Goal: Task Accomplishment & Management: Complete application form

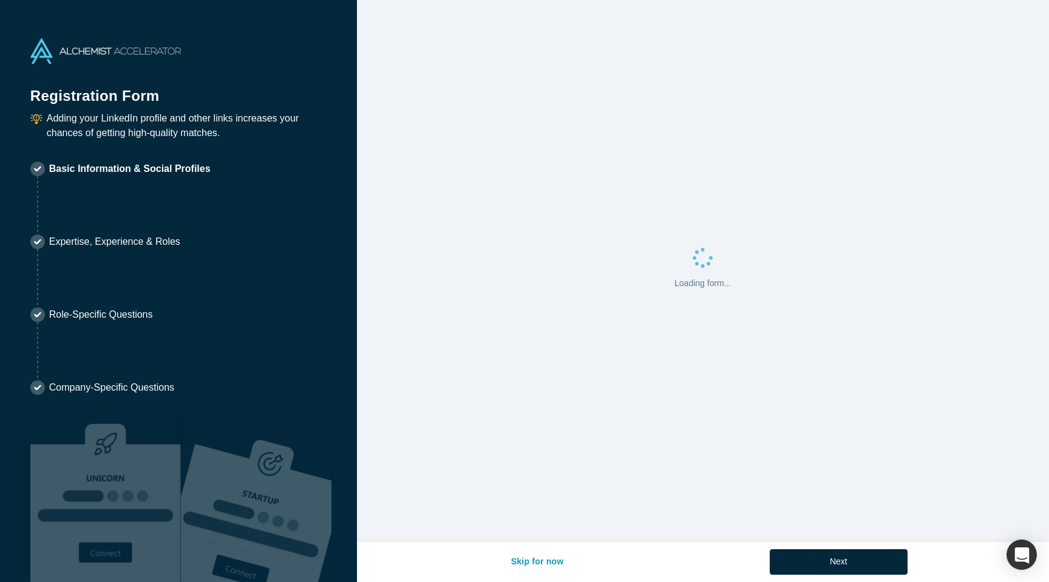
select select "US"
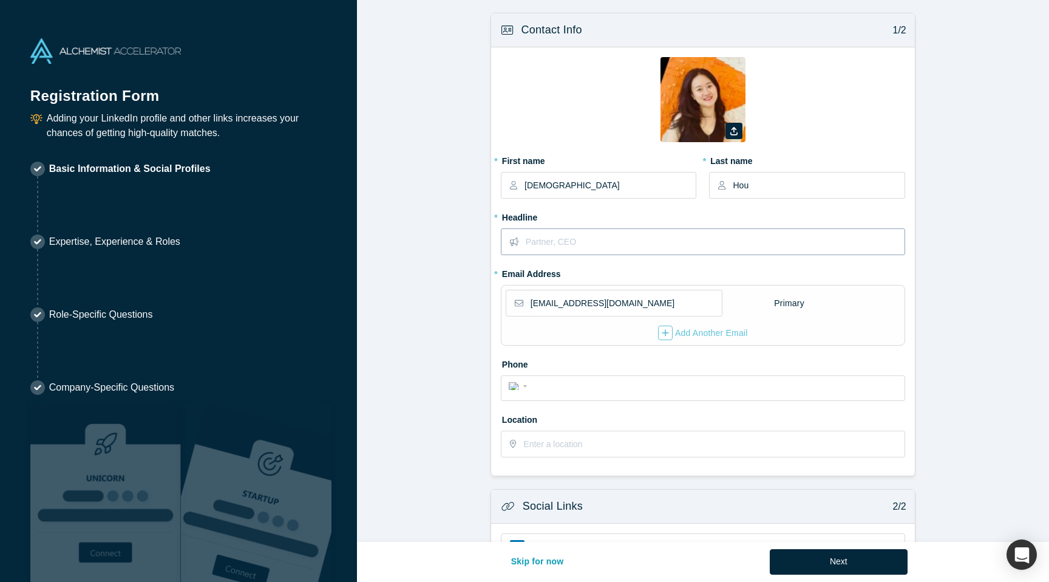
click at [570, 241] on input "text" at bounding box center [715, 242] width 378 height 26
type input "Data Lead at [GEOGRAPHIC_DATA]"
click at [557, 387] on input "tel" at bounding box center [714, 387] width 367 height 18
click at [441, 396] on form "Contact Info 1/2 Zoom Save Remove Upload New * First name [PERSON_NAME] * Last …" at bounding box center [703, 376] width 692 height 726
click at [548, 454] on input "text" at bounding box center [713, 444] width 380 height 26
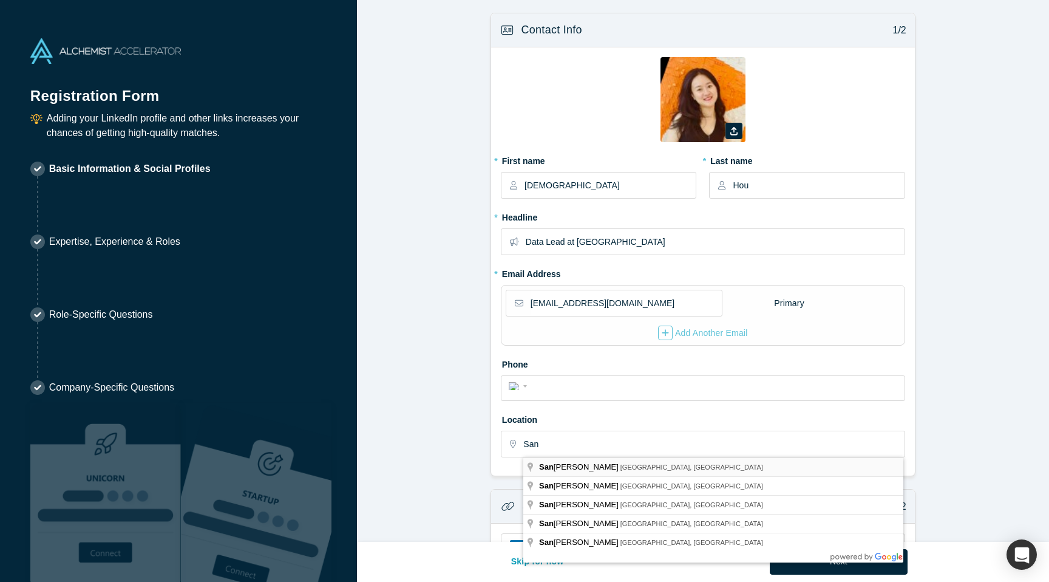
type input "[GEOGRAPHIC_DATA], [GEOGRAPHIC_DATA], [GEOGRAPHIC_DATA]"
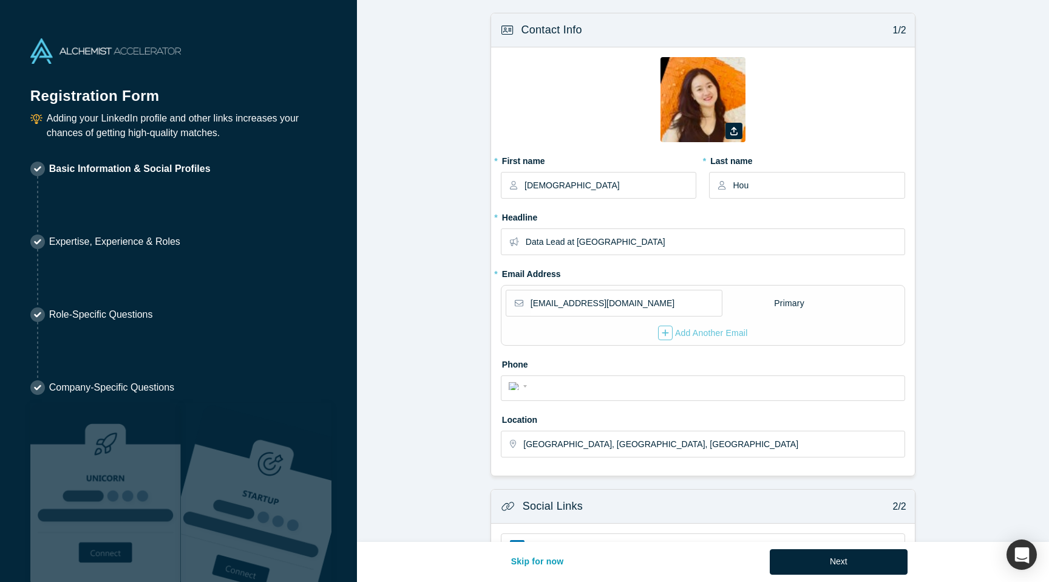
click at [443, 331] on form "Contact Info 1/2 Zoom Save Remove Upload New * First name [PERSON_NAME] * Last …" at bounding box center [703, 376] width 692 height 726
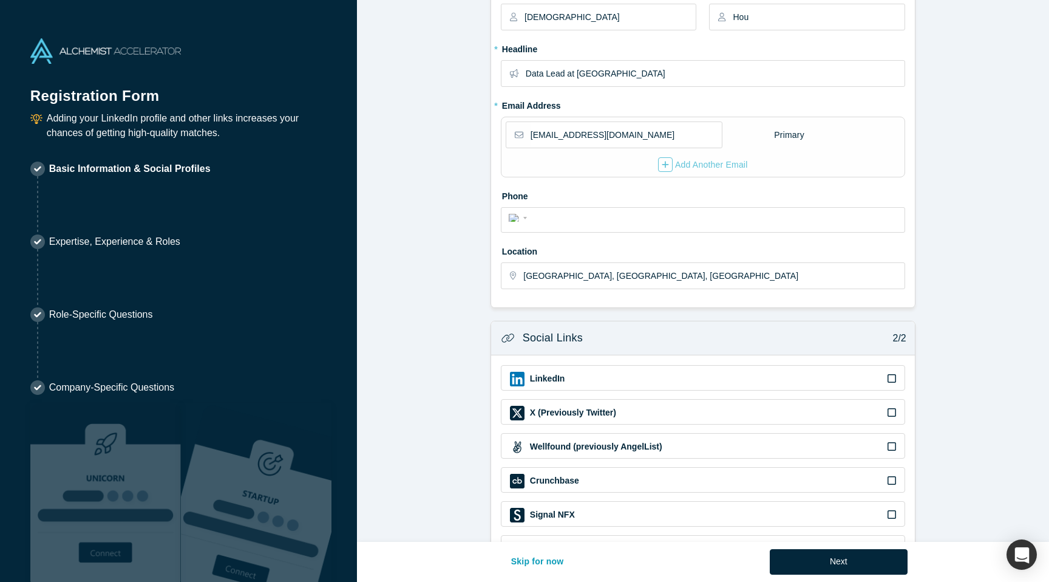
scroll to position [215, 0]
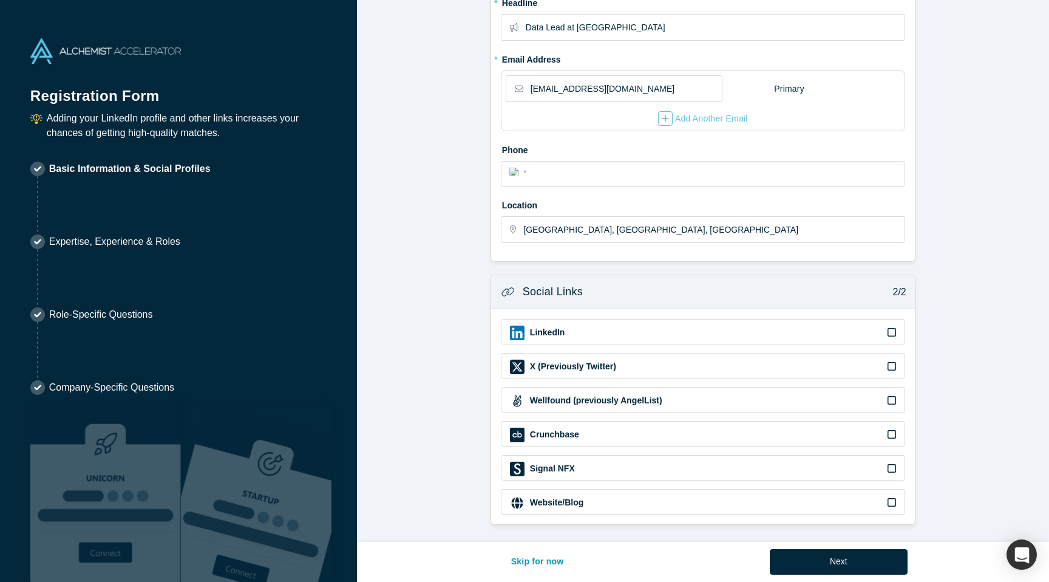
click at [895, 330] on icon at bounding box center [892, 332] width 9 height 9
click at [0, 0] on input "checkbox" at bounding box center [0, 0] width 0 height 0
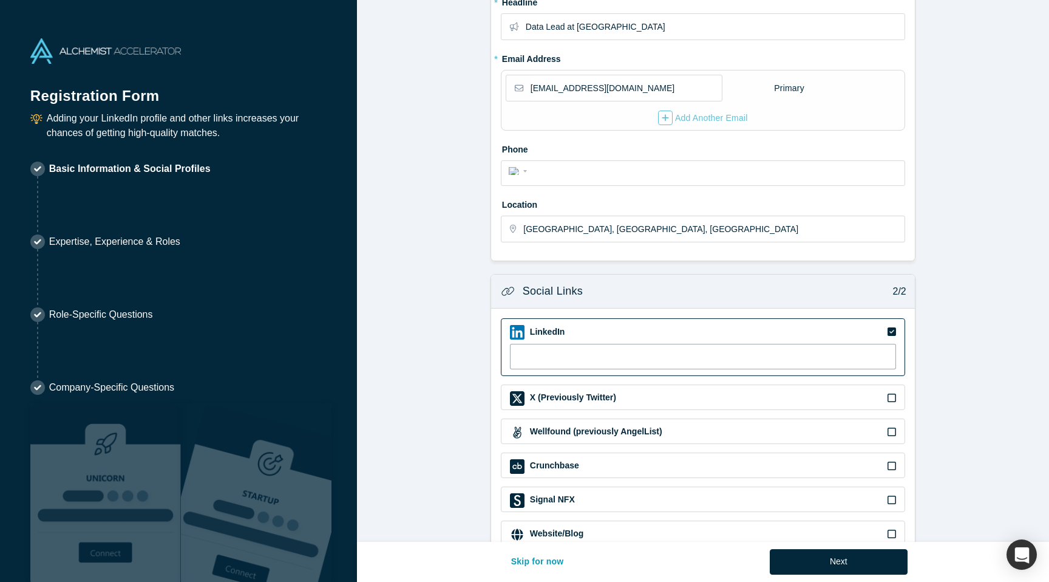
click at [833, 364] on input at bounding box center [703, 357] width 386 height 26
paste input "[URL][DOMAIN_NAME][PERSON_NAME]"
type input "[URL][DOMAIN_NAME][PERSON_NAME]"
click at [971, 343] on form "Contact Info 1/2 Zoom Save Remove Upload New * First name [PERSON_NAME] * Last …" at bounding box center [703, 177] width 692 height 758
click at [961, 347] on form "Contact Info 1/2 Zoom Save Remove Upload New * First name [PERSON_NAME] * Last …" at bounding box center [703, 177] width 692 height 758
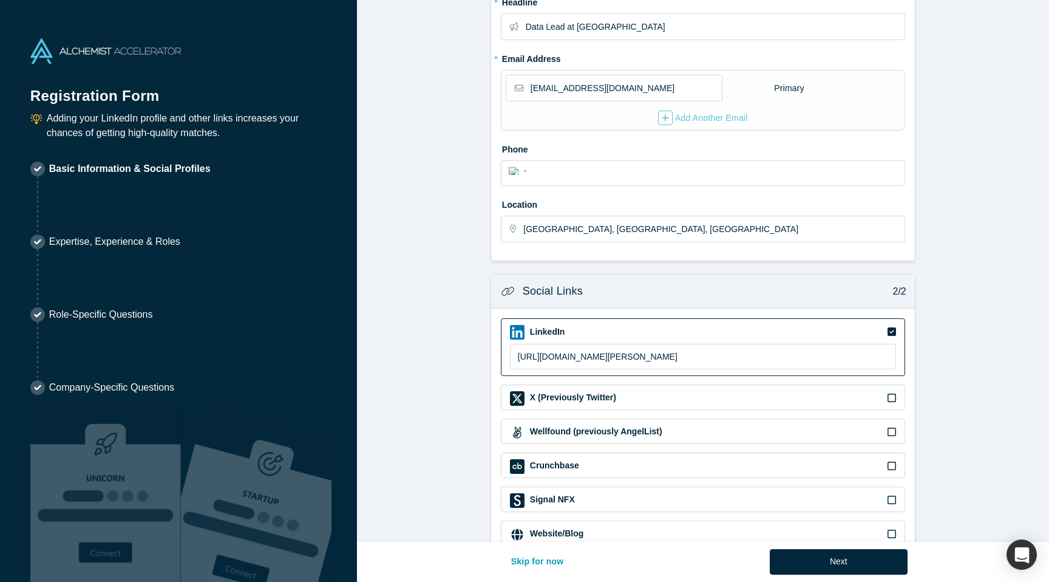
scroll to position [247, 0]
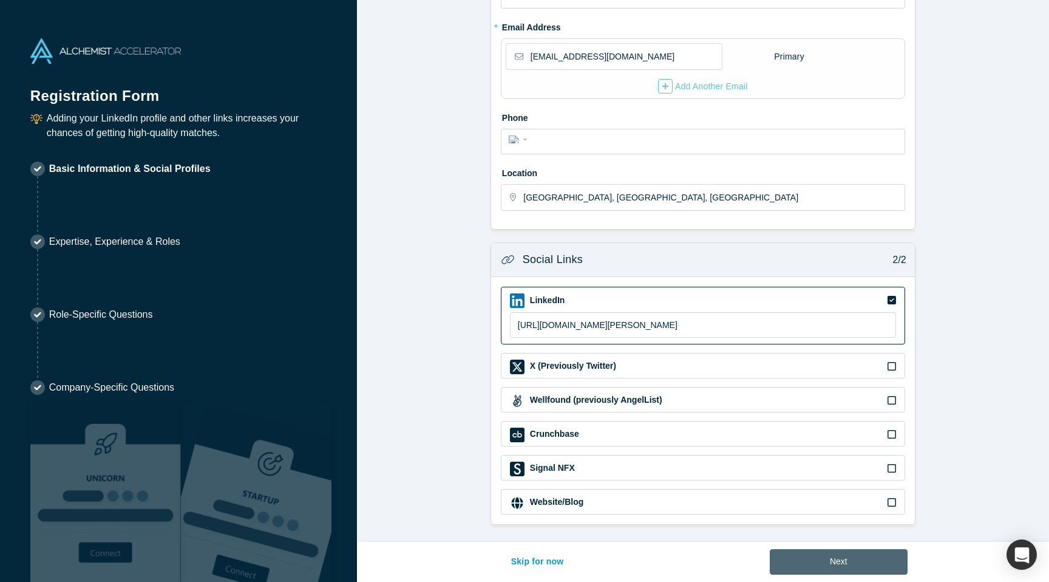
click at [888, 556] on button "Next" at bounding box center [839, 562] width 138 height 26
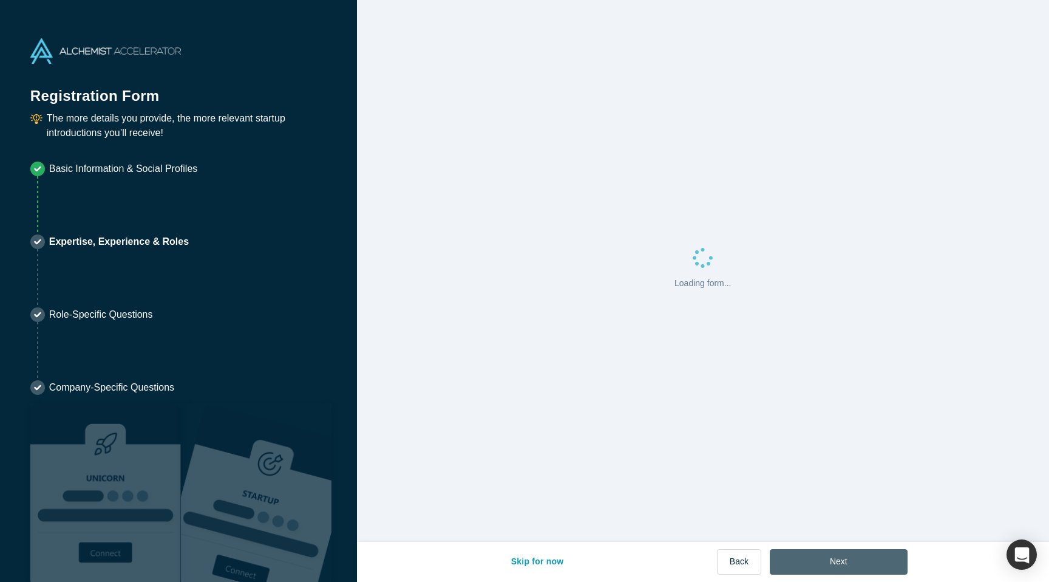
scroll to position [0, 0]
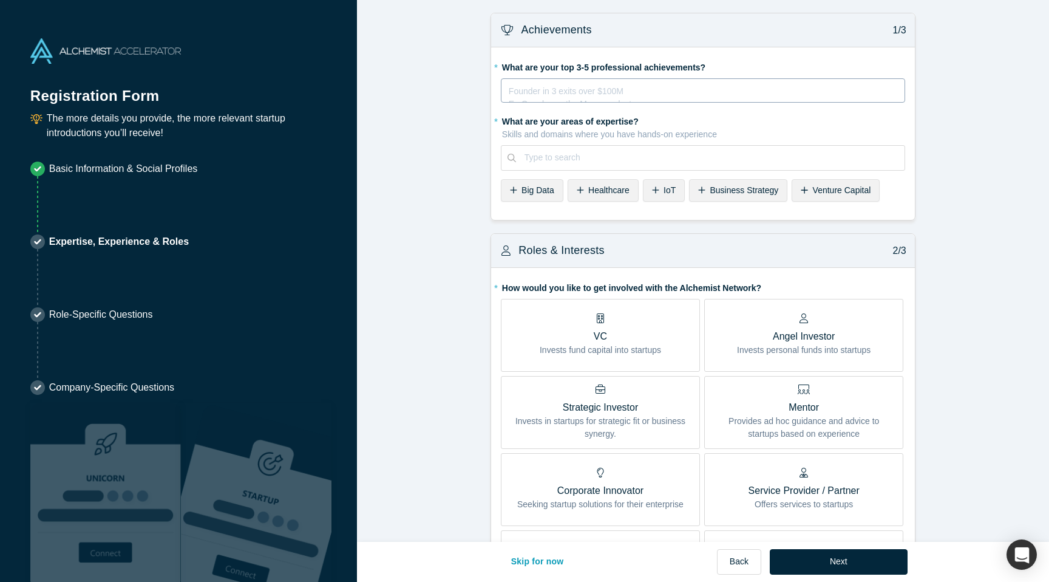
click at [724, 94] on div "rdw-editor" at bounding box center [703, 89] width 388 height 13
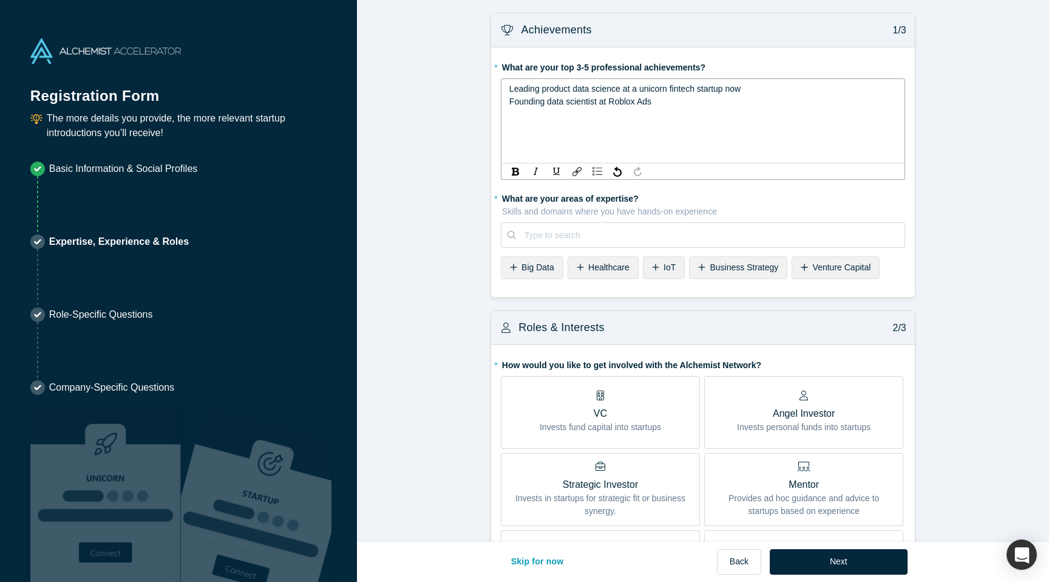
click at [741, 92] on span "Leading product data science at a unicorn fintech startup now" at bounding box center [624, 89] width 231 height 10
click at [562, 117] on div "rdw-editor" at bounding box center [703, 114] width 388 height 13
click at [551, 234] on div "Type to search" at bounding box center [703, 235] width 404 height 26
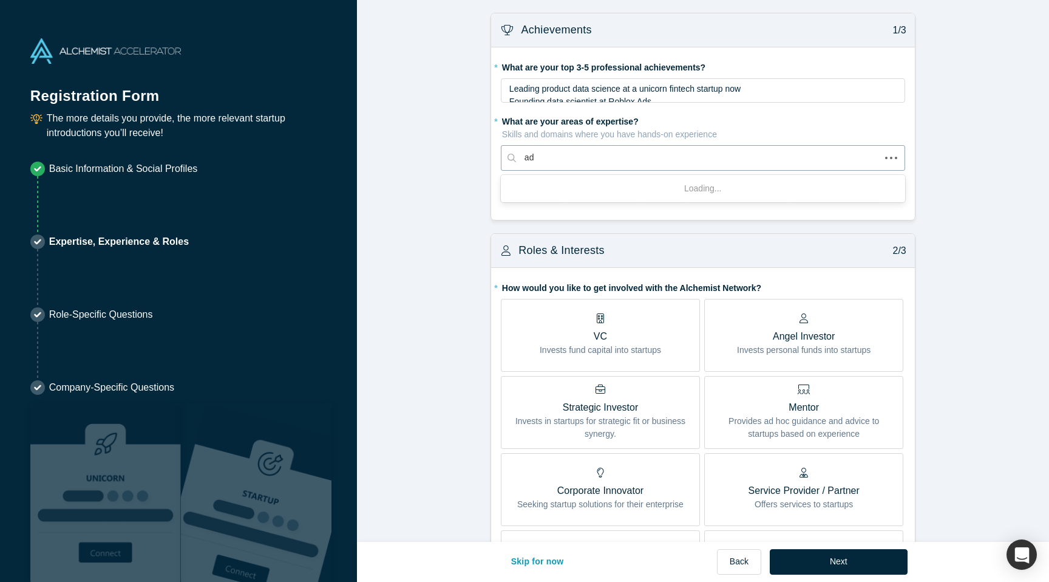
type input "ads"
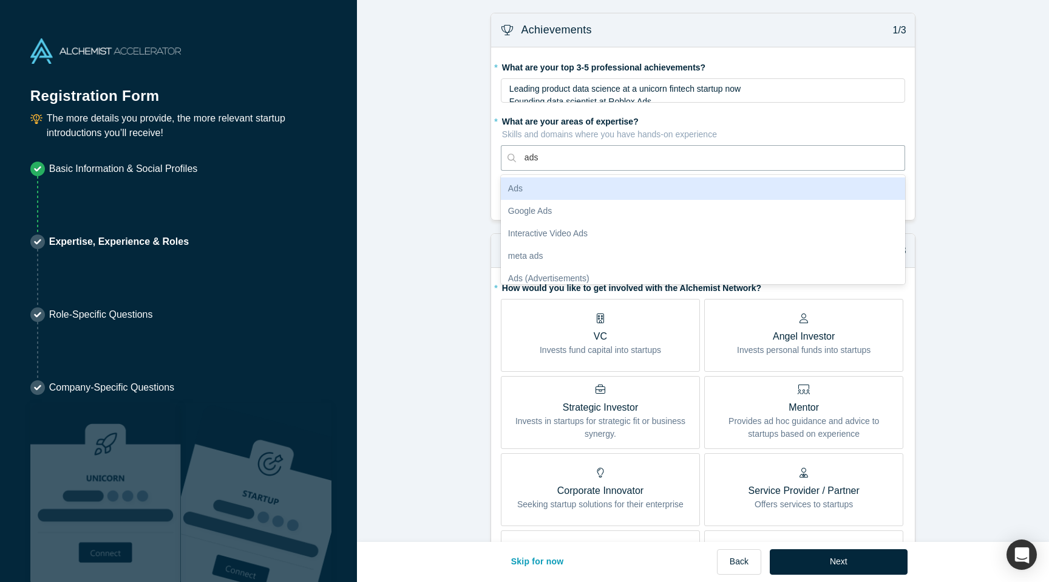
click at [556, 185] on div "Ads" at bounding box center [703, 188] width 404 height 22
type input "d"
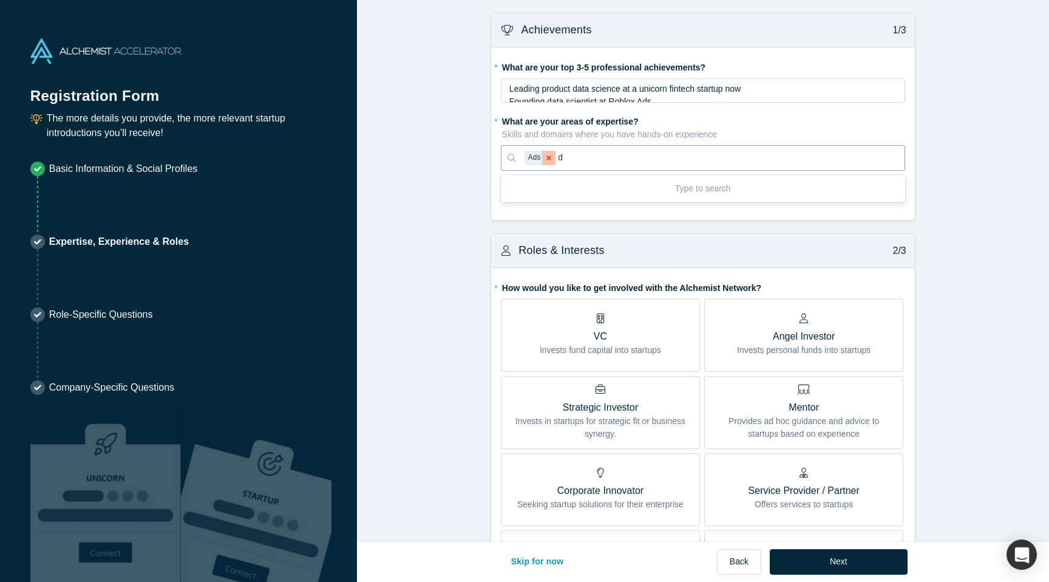
click at [549, 157] on icon "Remove Ads" at bounding box center [549, 157] width 4 height 4
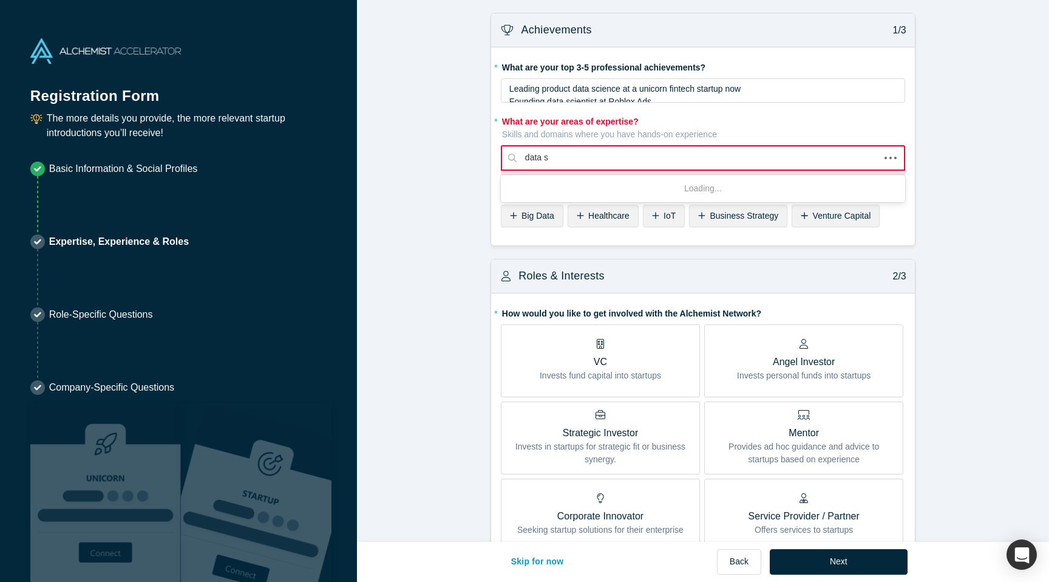
type input "data sc"
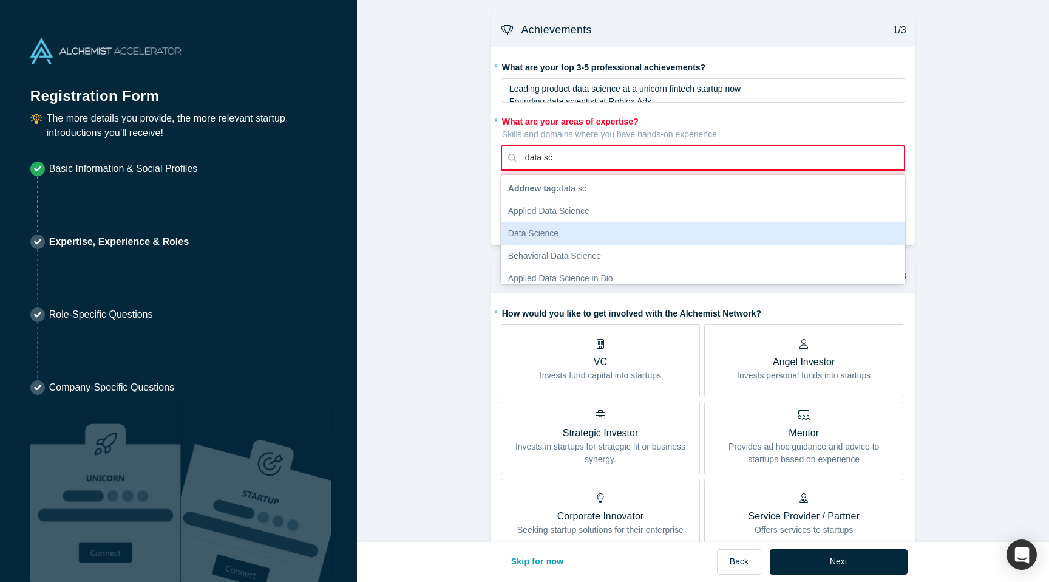
click at [557, 237] on div "Data Science" at bounding box center [703, 233] width 404 height 22
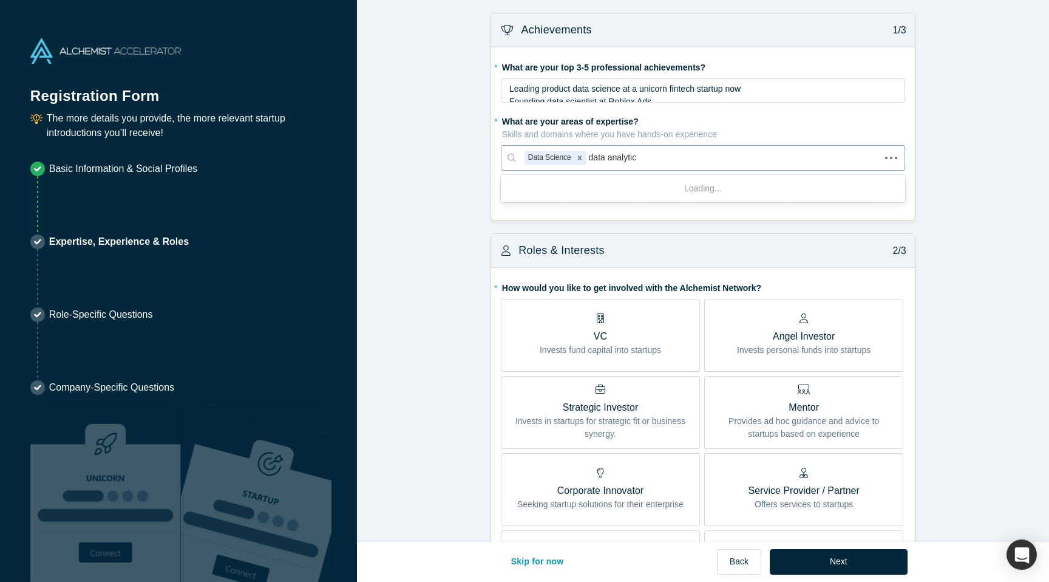
type input "data analytics"
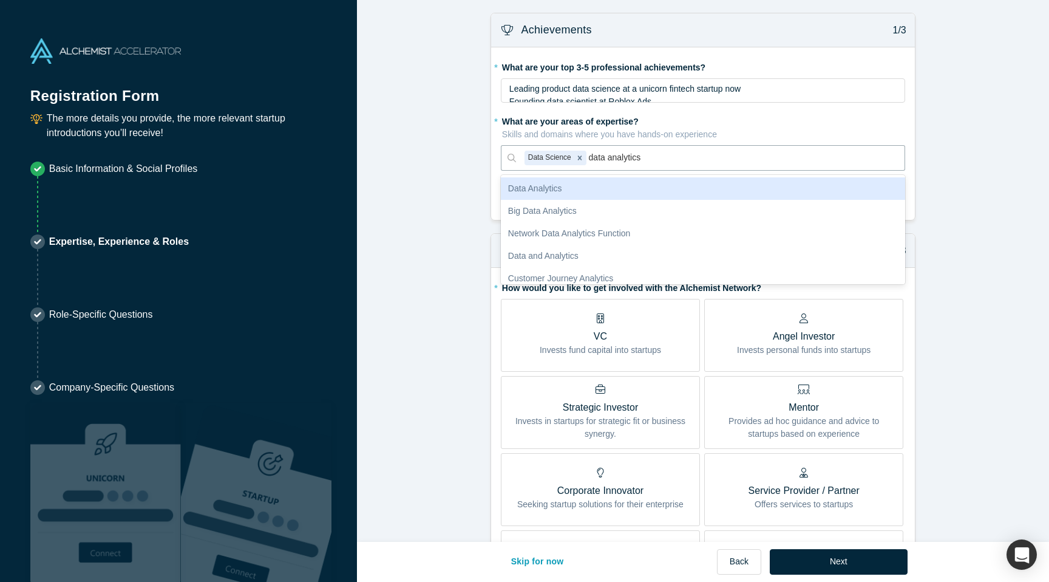
click at [592, 189] on div "Data Analytics" at bounding box center [703, 188] width 404 height 22
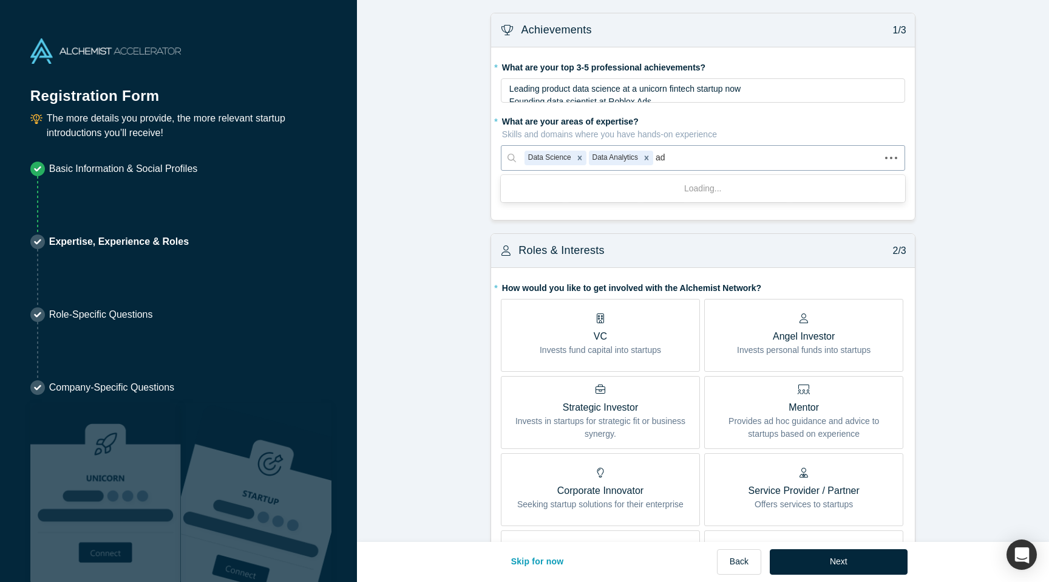
type input "ads"
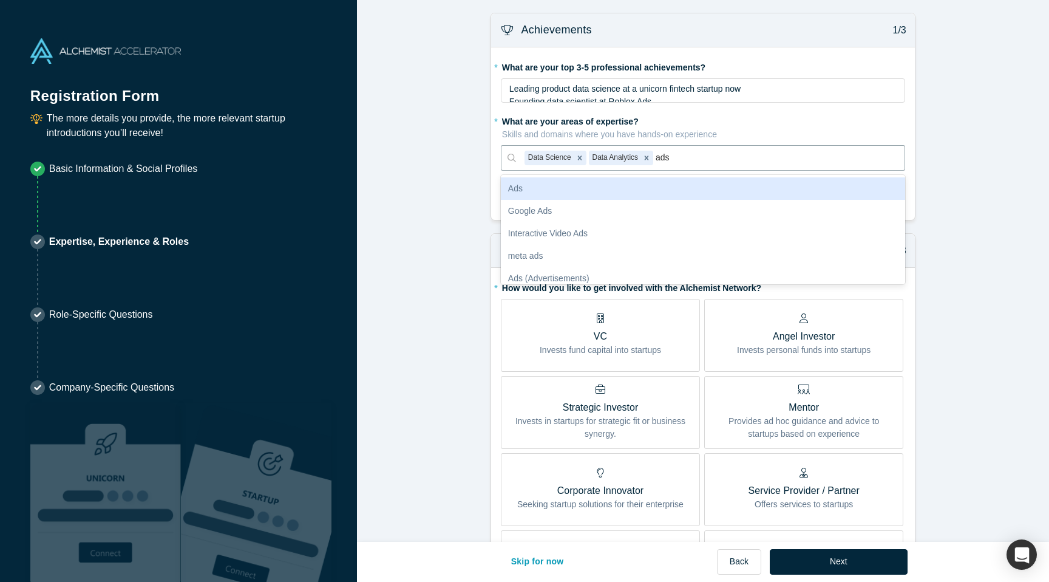
click at [641, 186] on div "Ads" at bounding box center [703, 188] width 404 height 22
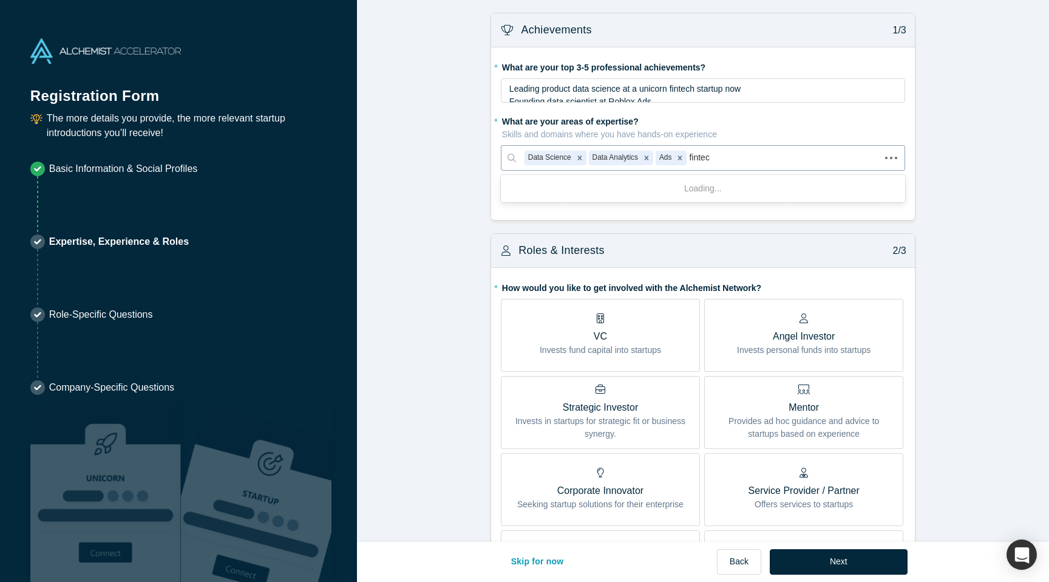
type input "fintech"
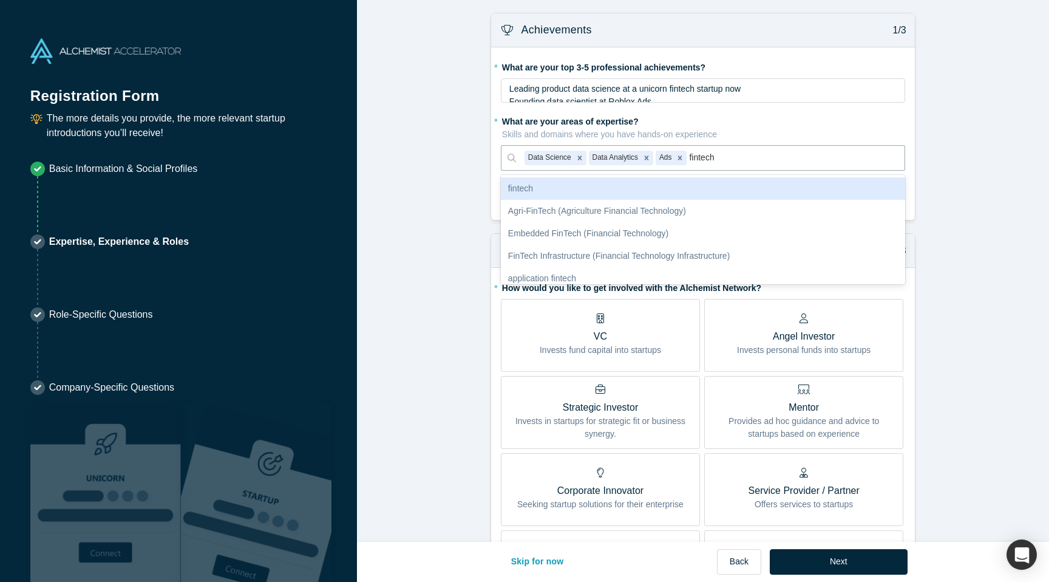
click at [656, 188] on div "fintech" at bounding box center [703, 188] width 404 height 22
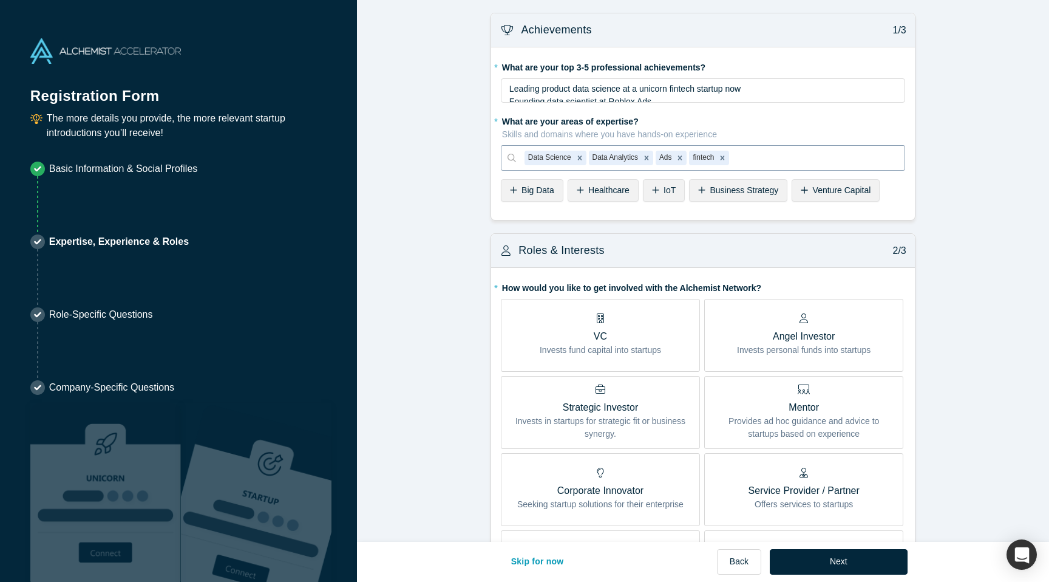
click at [782, 154] on div at bounding box center [814, 157] width 164 height 15
type input "gaming"
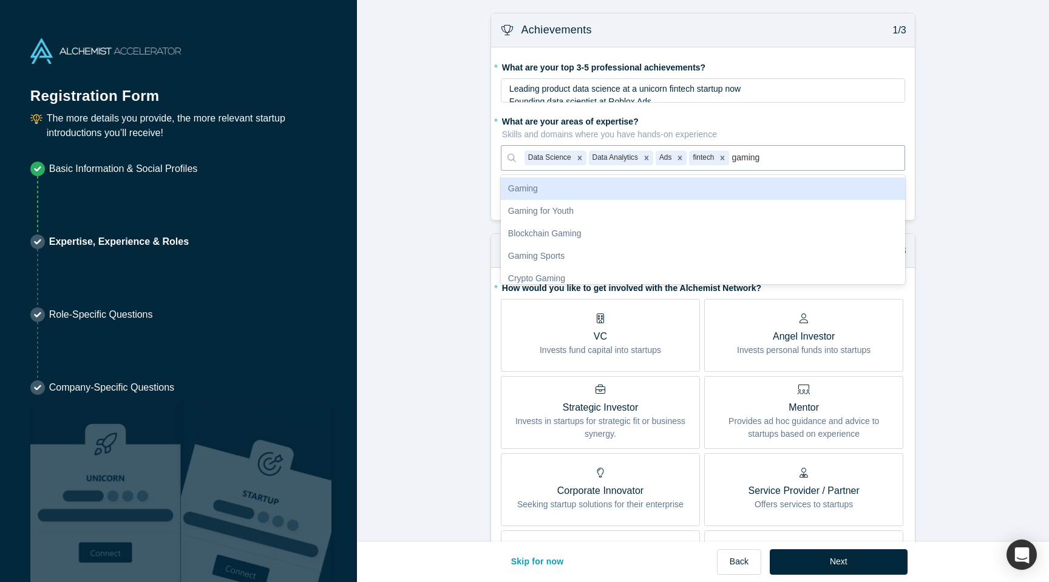
click at [612, 189] on div "Gaming" at bounding box center [703, 188] width 404 height 22
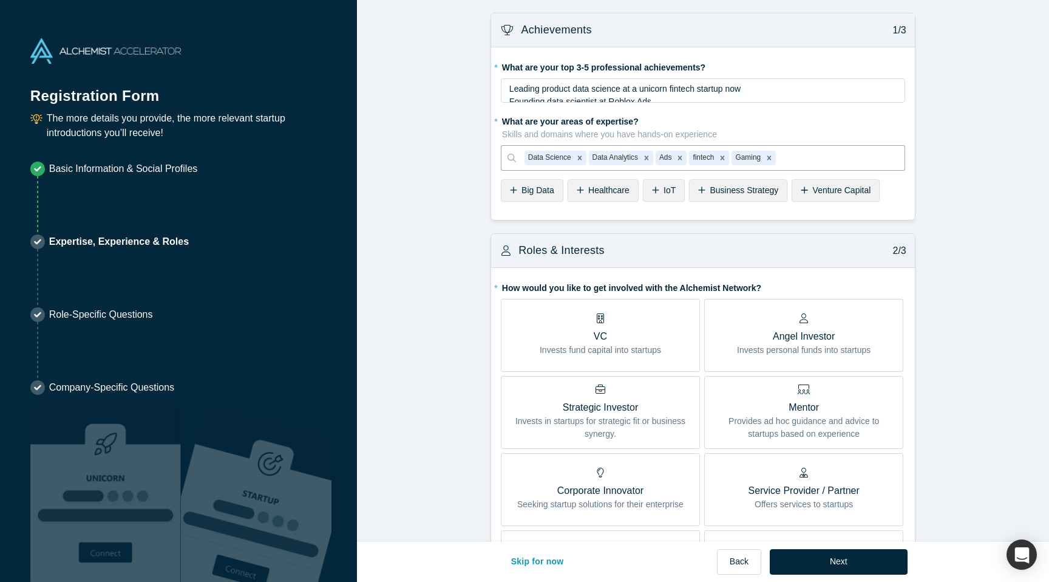
click at [982, 197] on form "Achievements 1/3 * What are your top 3-5 professional achievements? Leading pro…" at bounding box center [703, 578] width 692 height 1130
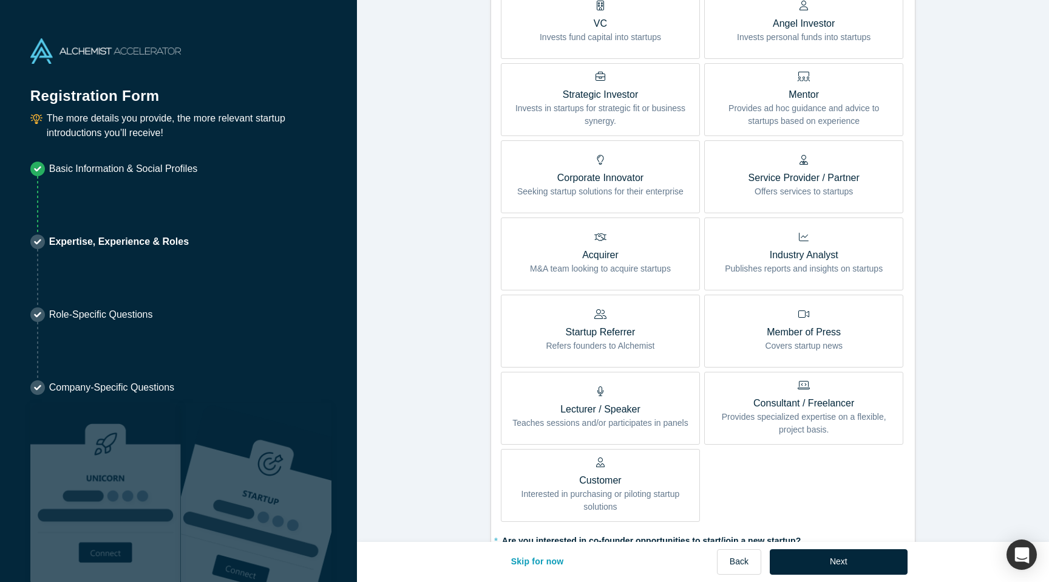
scroll to position [315, 0]
click at [835, 105] on p "Provides ad hoc guidance and advice to startups based on experience" at bounding box center [803, 113] width 181 height 26
click at [0, 0] on input "Mentor Provides ad hoc guidance and advice to startups based on experience" at bounding box center [0, 0] width 0 height 0
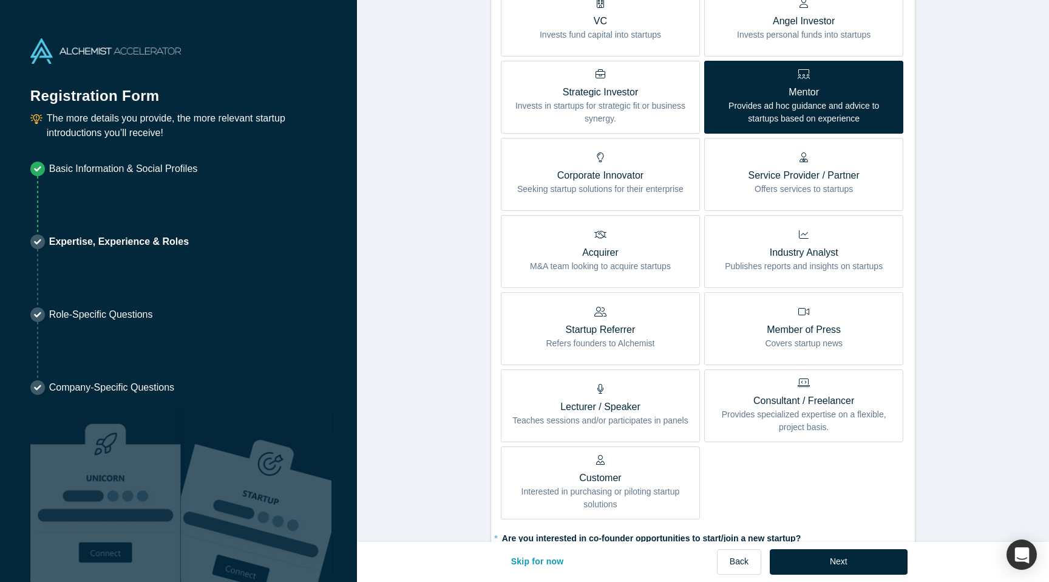
click at [656, 324] on label "Startup Referrer Refers founders to Alchemist" at bounding box center [600, 328] width 199 height 73
click at [0, 0] on input "Startup Referrer Refers founders to Alchemist" at bounding box center [0, 0] width 0 height 0
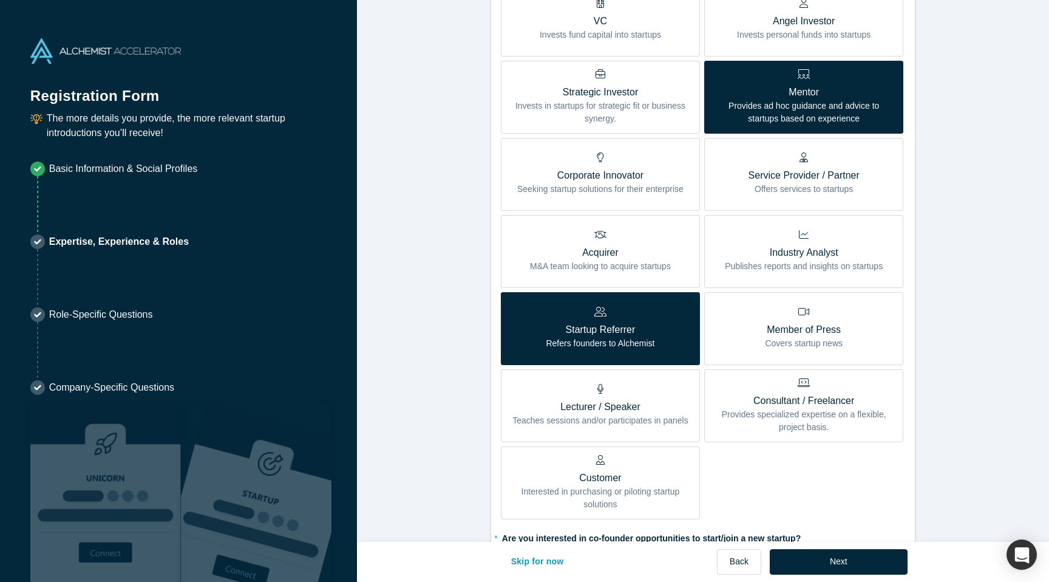
click at [652, 398] on div "Lecturer / Speaker Teaches sessions and/or participates in panels" at bounding box center [601, 405] width 176 height 43
click at [0, 0] on input "Lecturer / Speaker Teaches sessions and/or participates in panels" at bounding box center [0, 0] width 0 height 0
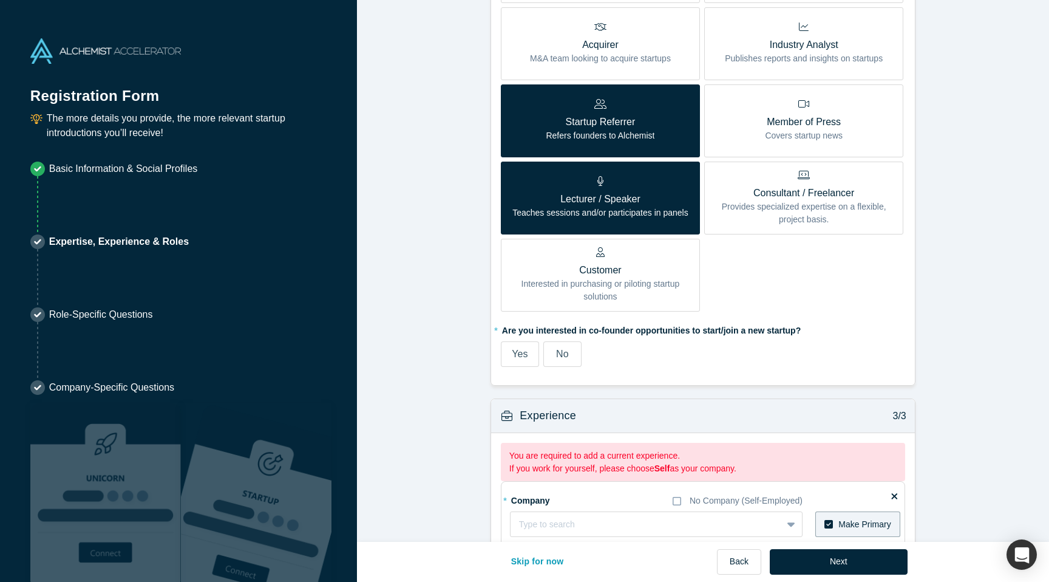
scroll to position [536, 0]
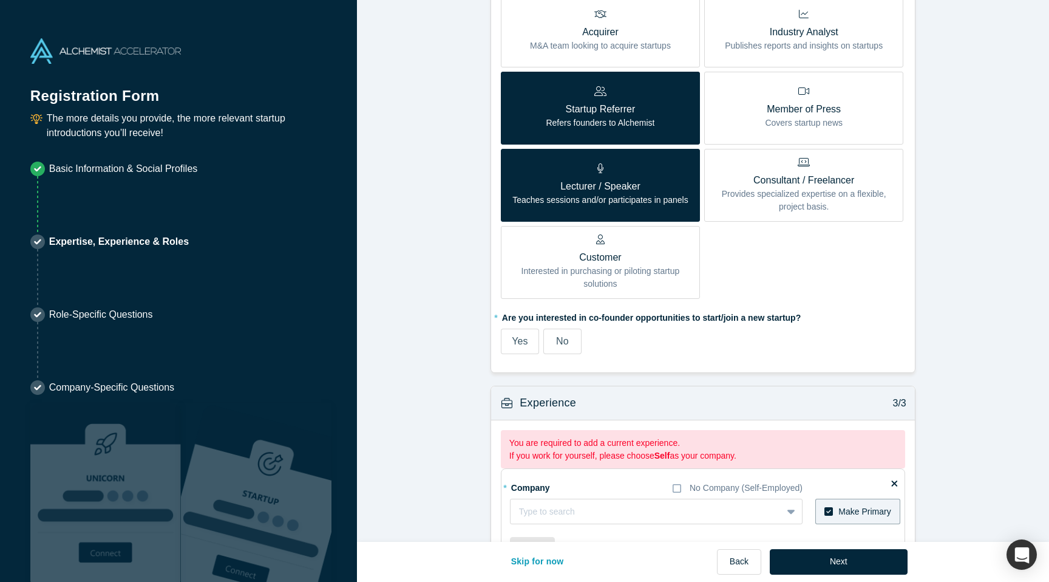
click at [522, 339] on span "Yes" at bounding box center [520, 341] width 16 height 10
click at [0, 0] on input "Yes" at bounding box center [0, 0] width 0 height 0
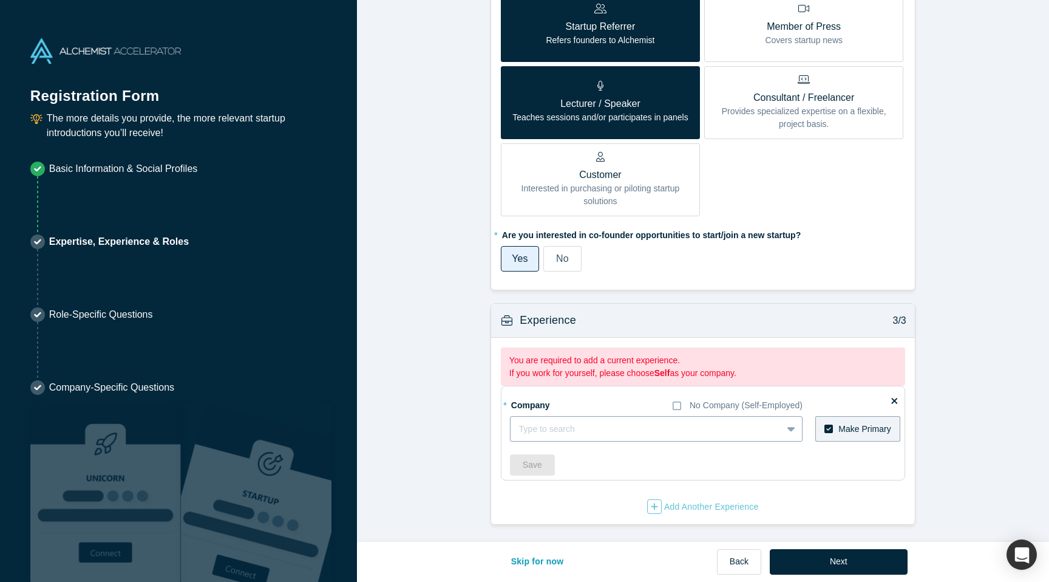
click at [597, 421] on div at bounding box center [646, 428] width 254 height 15
type input "kikoff"
click at [585, 463] on span "Add company: kikoff" at bounding box center [556, 459] width 79 height 10
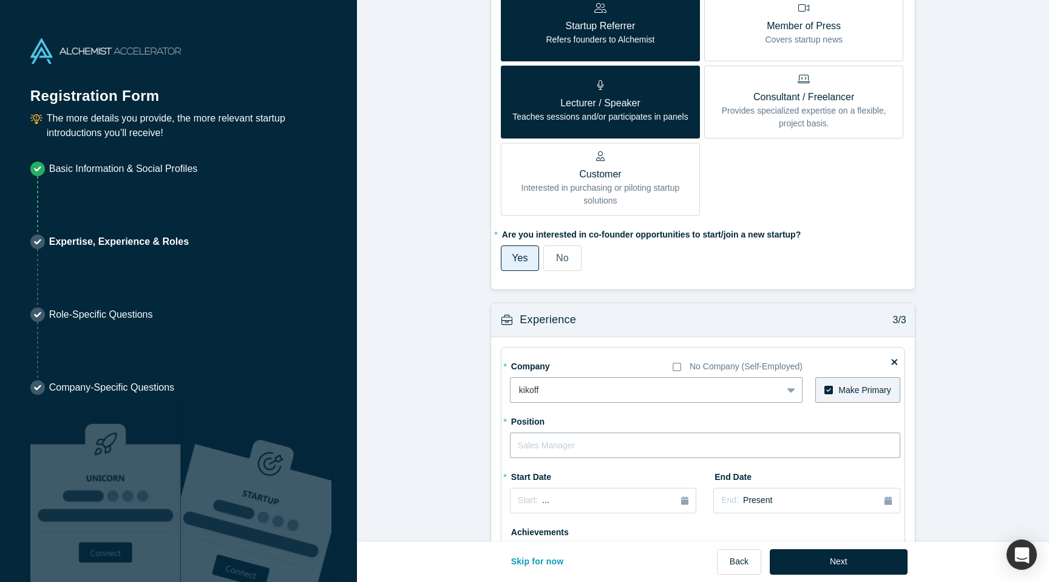
click at [595, 451] on input "text" at bounding box center [705, 445] width 390 height 26
type input "Data Lead"
click at [438, 430] on form "Achievements 1/3 * What are your top 3-5 professional achievements? Leading pro…" at bounding box center [703, 40] width 692 height 1292
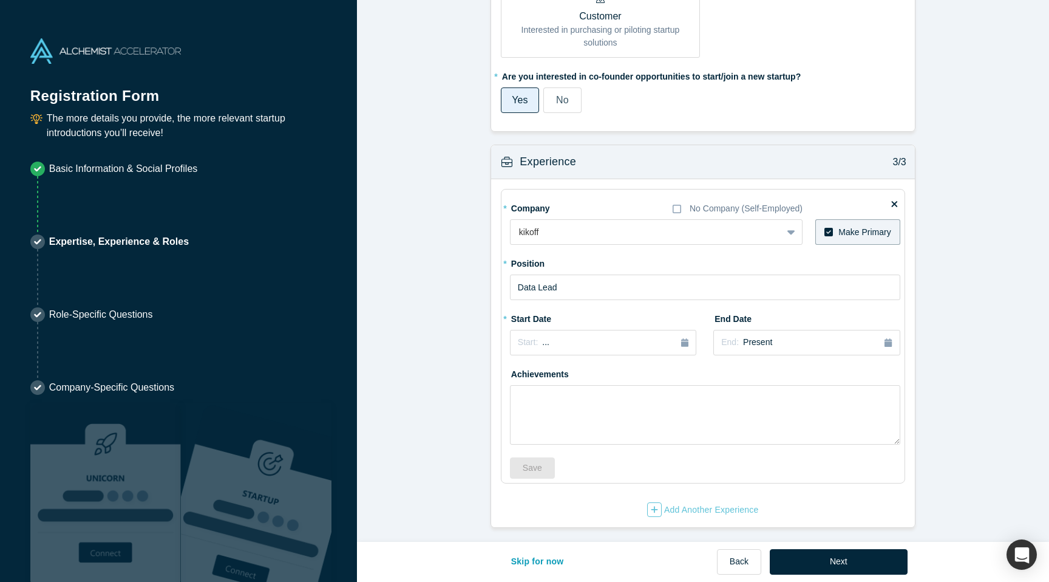
scroll to position [780, 0]
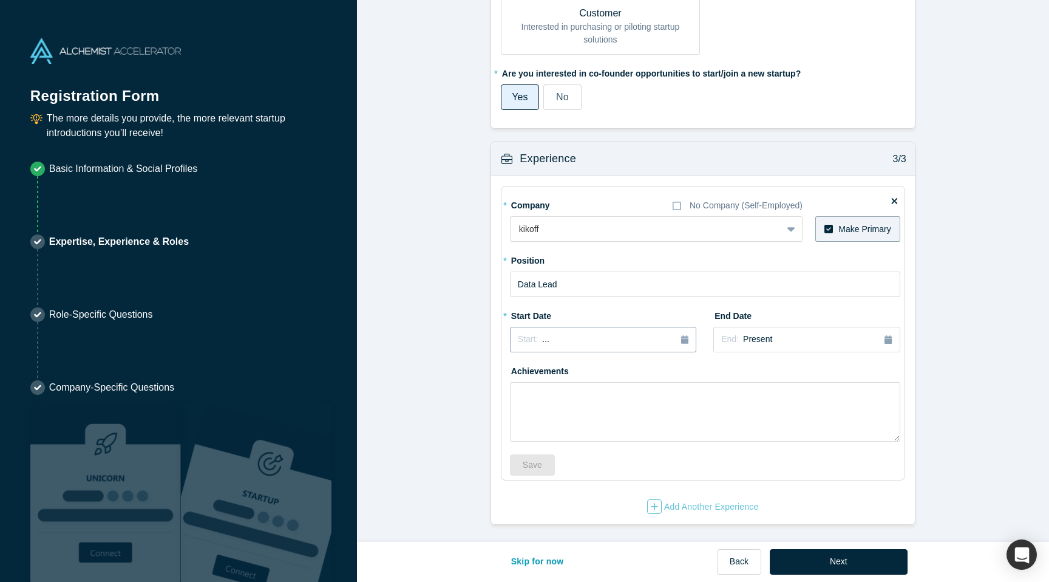
click at [669, 342] on div "Start: ..." at bounding box center [603, 339] width 171 height 13
click at [523, 374] on div "2025" at bounding box center [576, 374] width 132 height 26
click at [516, 374] on button "Previous Year" at bounding box center [515, 373] width 12 height 12
click at [543, 446] on div "Oct" at bounding box center [535, 444] width 39 height 13
click at [543, 463] on button "Save" at bounding box center [532, 464] width 45 height 21
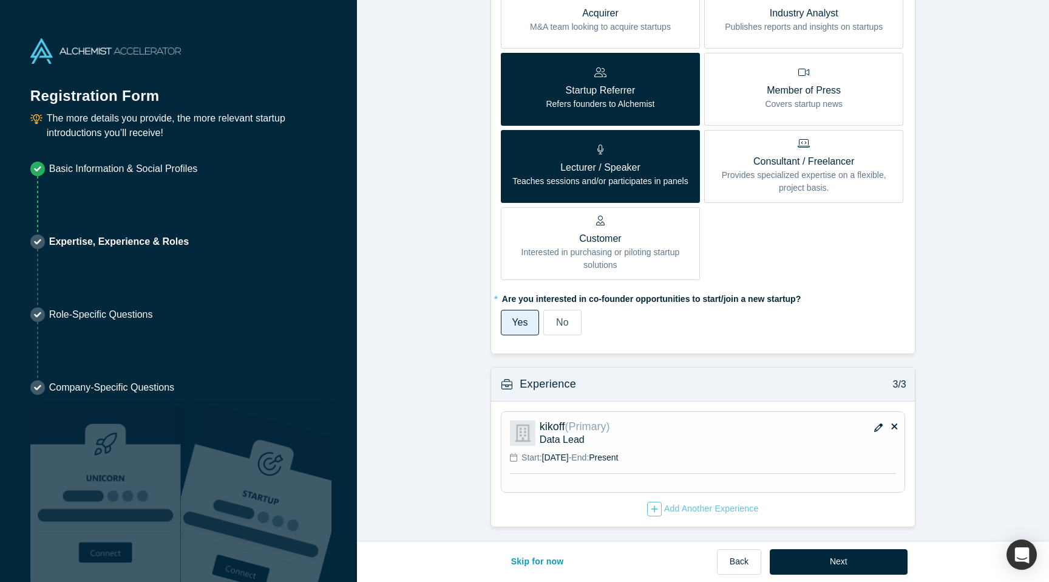
scroll to position [557, 0]
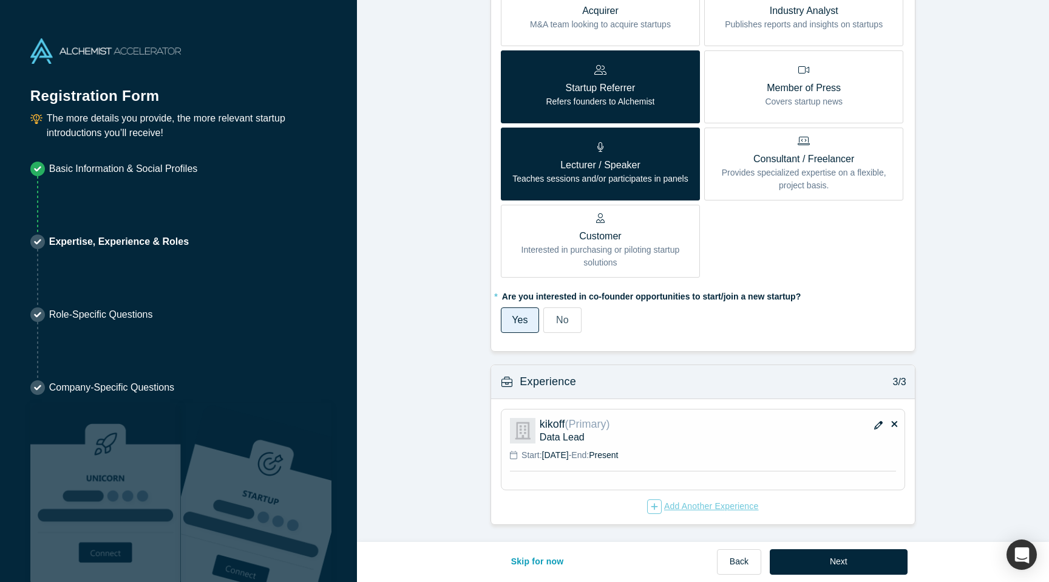
click at [702, 504] on div "Add Another Experience" at bounding box center [703, 506] width 112 height 15
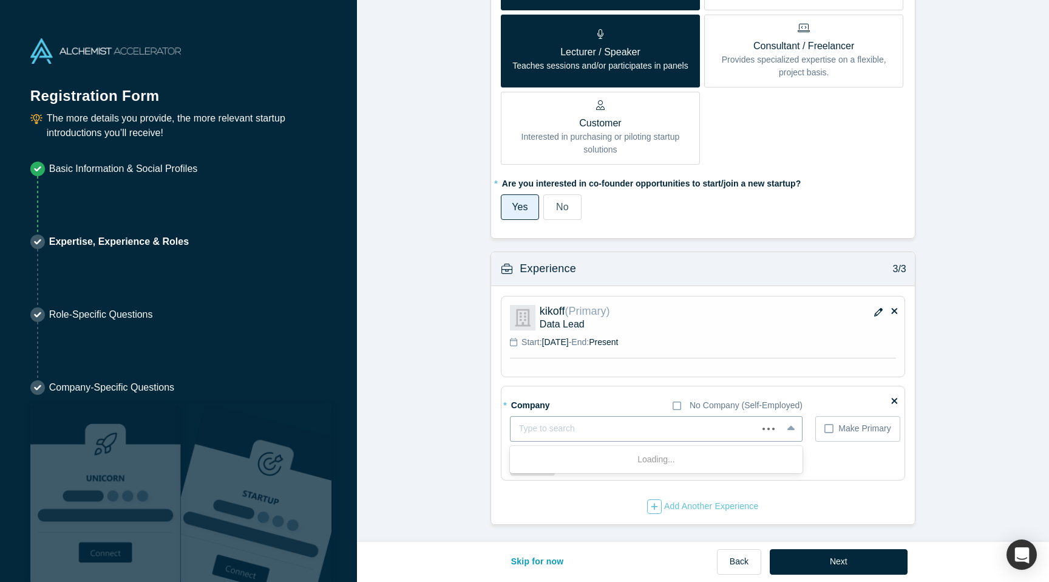
click at [599, 432] on div at bounding box center [634, 428] width 230 height 15
type input "roblox"
click at [584, 458] on div "Roblox" at bounding box center [656, 459] width 293 height 22
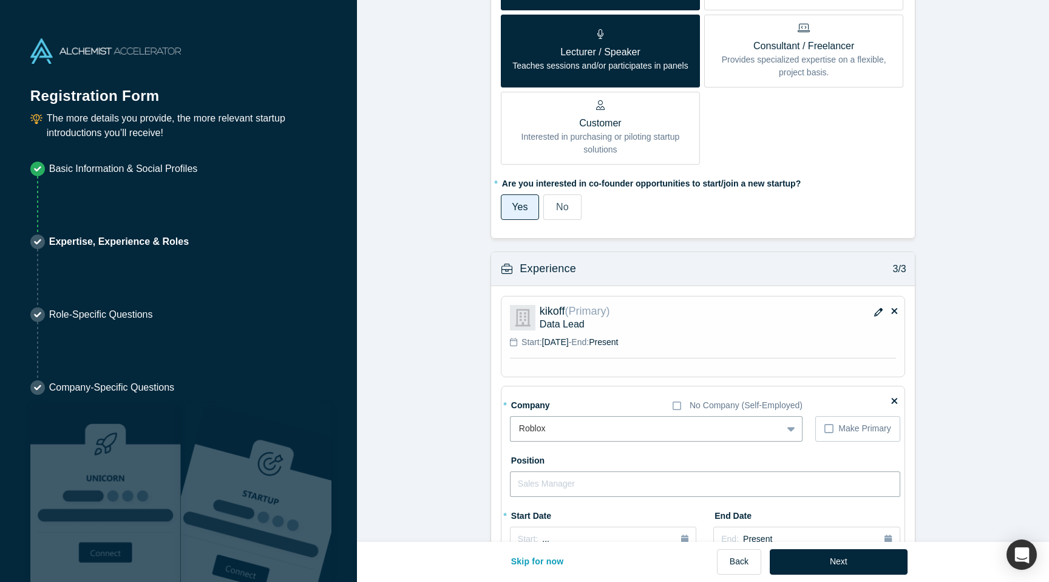
click at [579, 484] on input "text" at bounding box center [705, 484] width 390 height 26
type input "Founding data scientist, Ads"
click at [497, 468] on div "* Company No Company (Self-Employed) kikoff To pick up a draggable item, press …" at bounding box center [703, 504] width 424 height 437
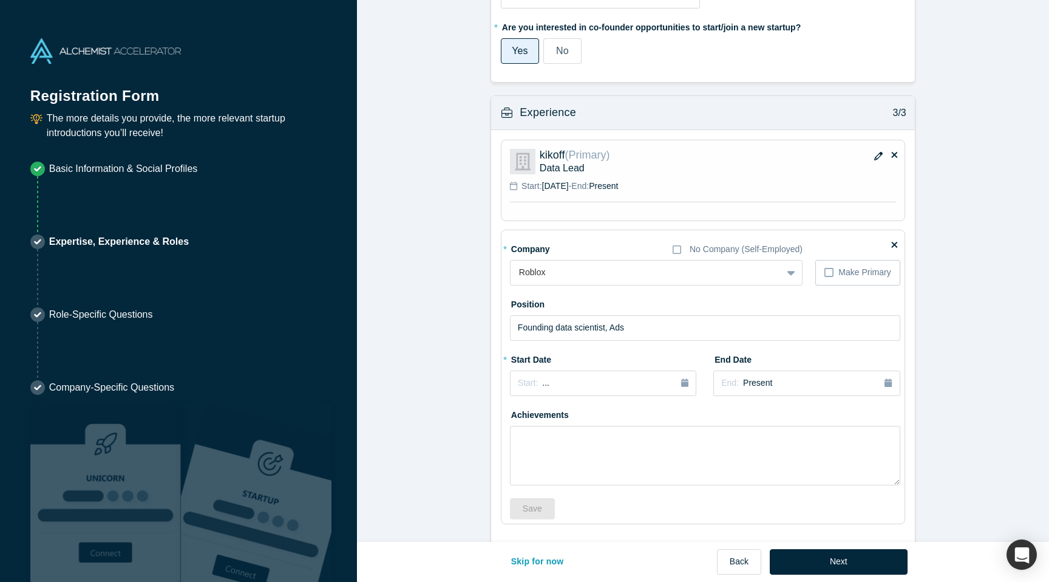
scroll to position [870, 0]
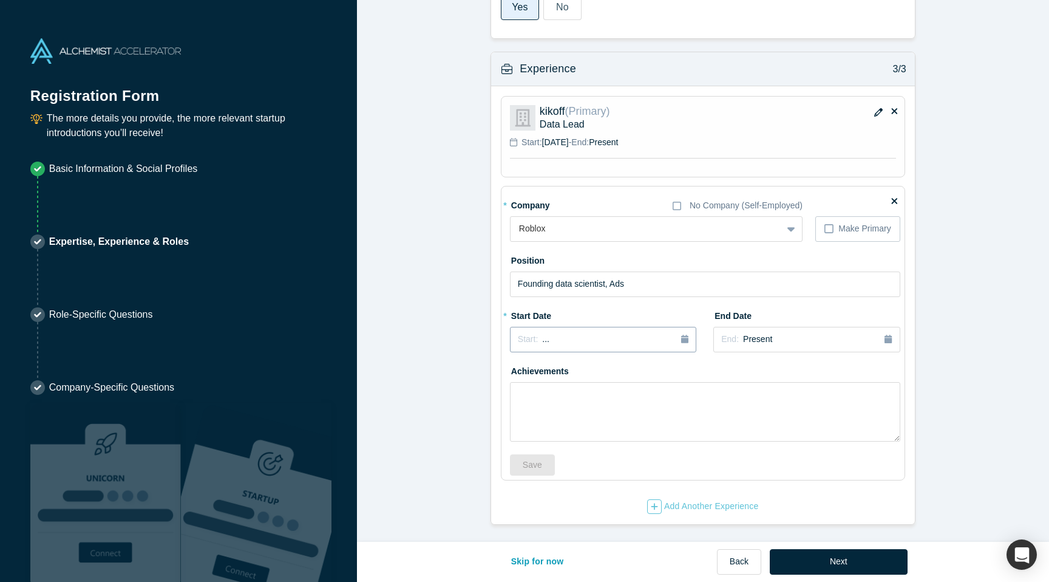
click at [597, 335] on div "Start: ..." at bounding box center [603, 339] width 171 height 13
click at [521, 373] on button "Previous Year" at bounding box center [515, 373] width 12 height 12
click at [545, 429] on div "[DATE]" at bounding box center [535, 428] width 39 height 13
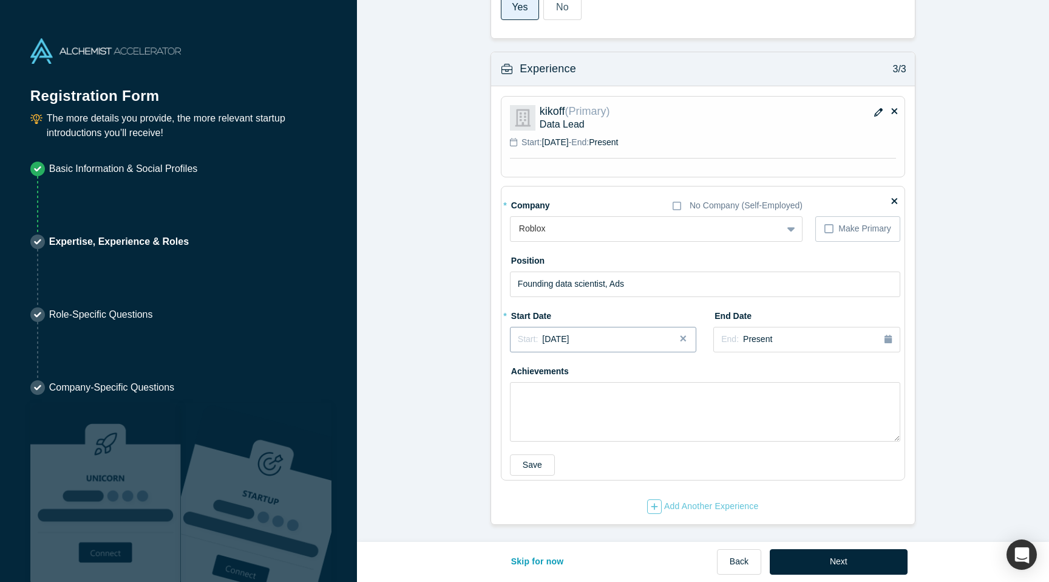
click at [589, 341] on div "Start: [DATE]" at bounding box center [603, 339] width 171 height 13
click at [789, 337] on div "End: Present" at bounding box center [806, 339] width 171 height 13
click at [608, 344] on div "Start: [DATE]" at bounding box center [603, 339] width 171 height 13
click at [576, 426] on div "Aug" at bounding box center [576, 428] width 39 height 13
click at [614, 339] on div "Start: [DATE]" at bounding box center [603, 339] width 171 height 13
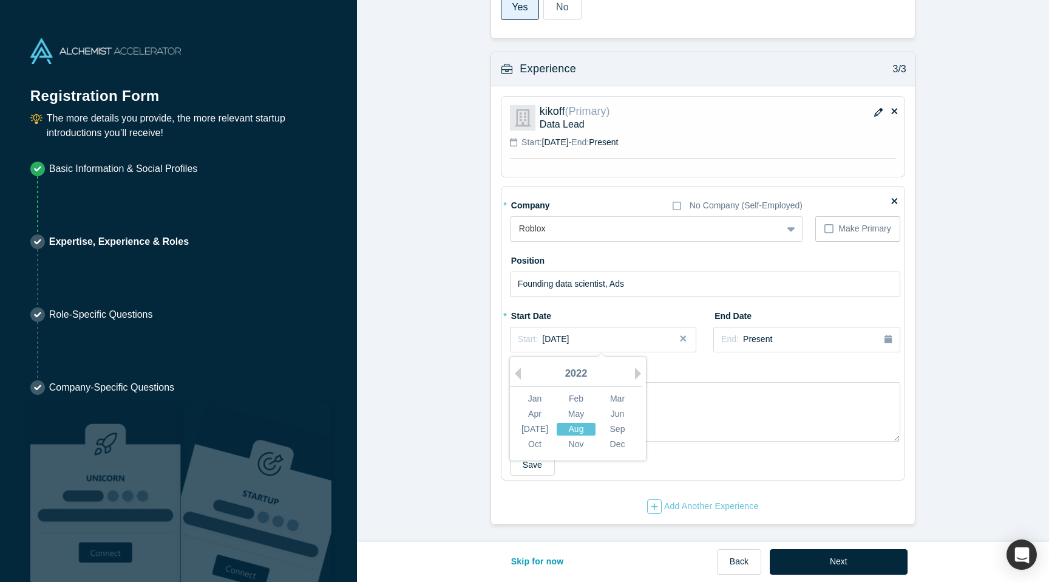
click at [590, 426] on div "Aug" at bounding box center [576, 428] width 39 height 13
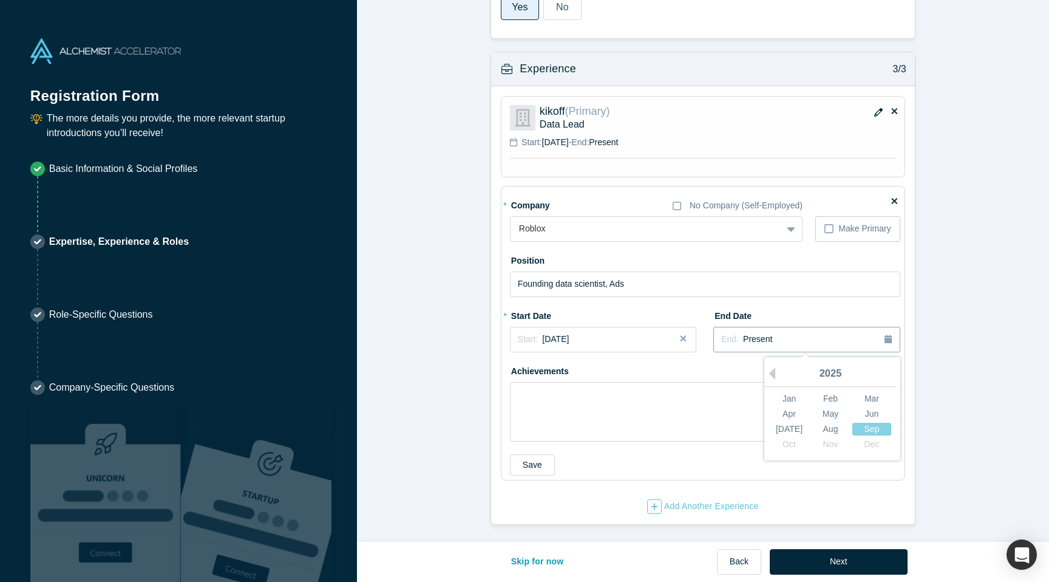
click at [749, 333] on div "End: Present" at bounding box center [746, 339] width 51 height 13
click at [774, 374] on button "Previous Year" at bounding box center [769, 373] width 12 height 12
click at [860, 427] on div "Sep" at bounding box center [872, 428] width 39 height 13
click at [834, 337] on div "End: [DATE]" at bounding box center [806, 339] width 171 height 13
click at [786, 446] on div "Oct" at bounding box center [789, 443] width 39 height 13
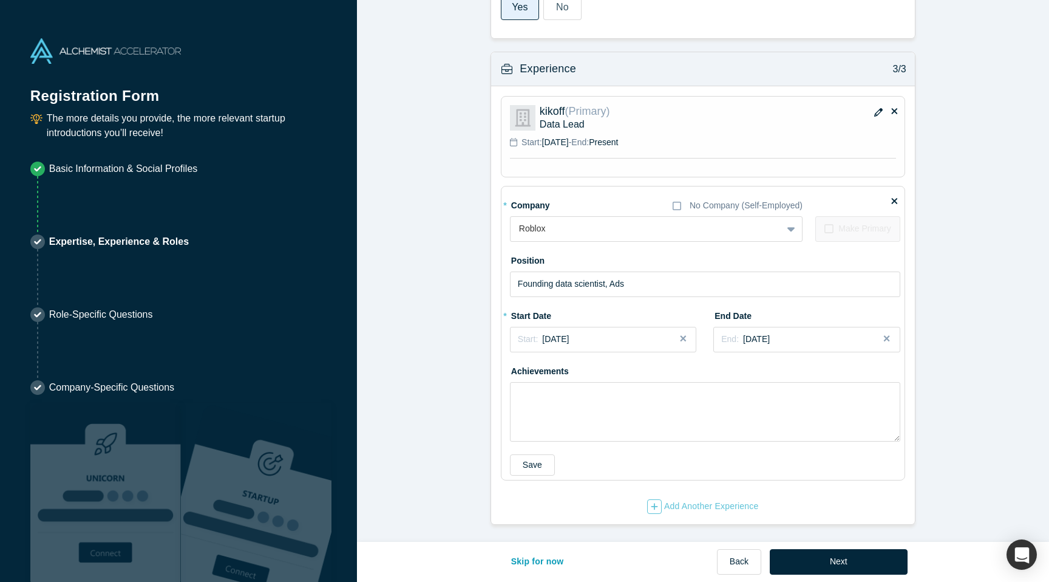
click at [659, 367] on div "Achievements" at bounding box center [705, 401] width 390 height 81
click at [523, 466] on button "Save" at bounding box center [532, 464] width 45 height 21
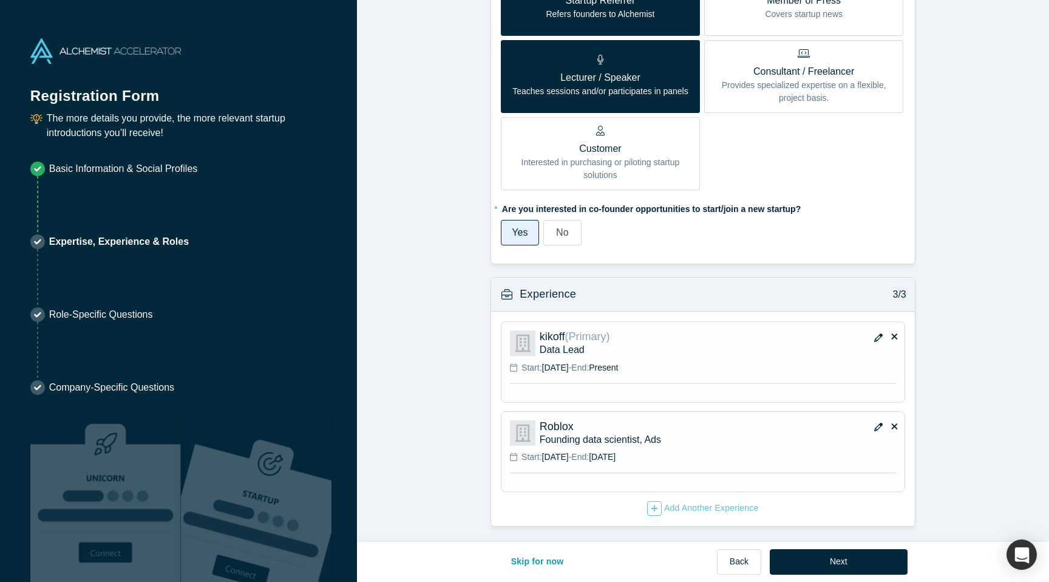
scroll to position [646, 0]
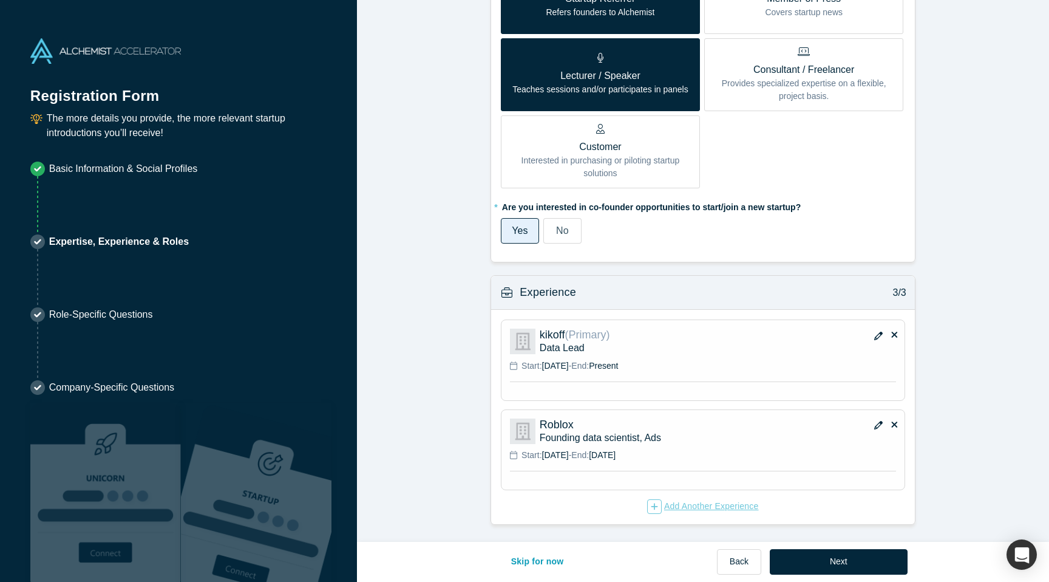
click at [678, 502] on div "Add Another Experience" at bounding box center [703, 506] width 112 height 15
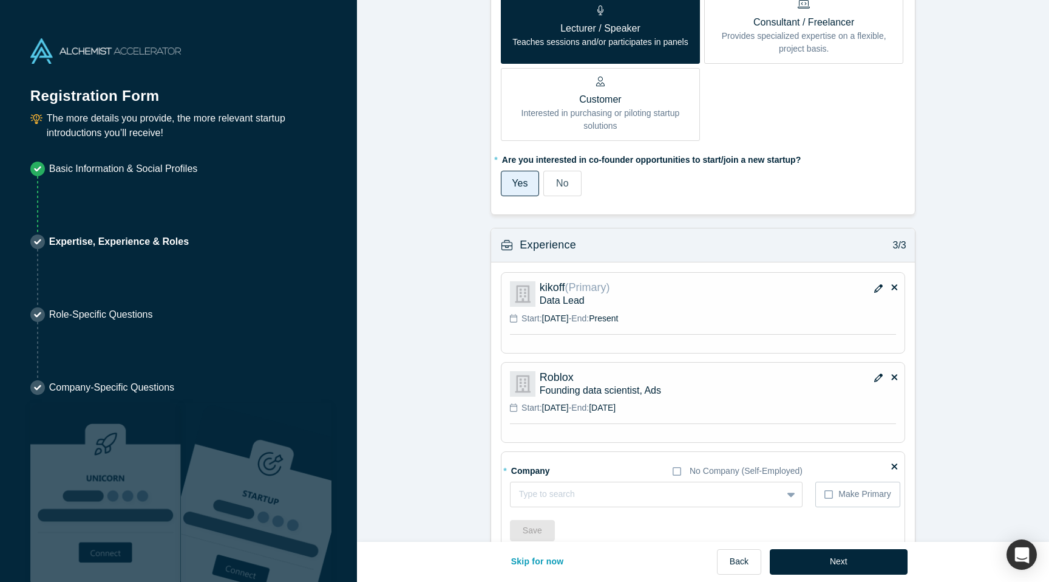
scroll to position [759, 0]
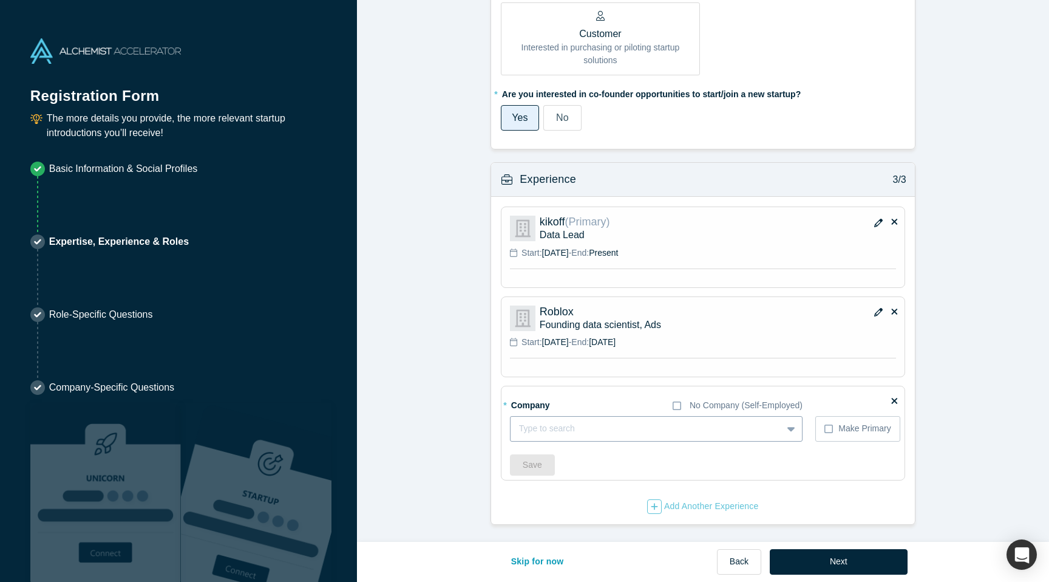
click at [576, 432] on div at bounding box center [646, 428] width 254 height 15
type input "meta"
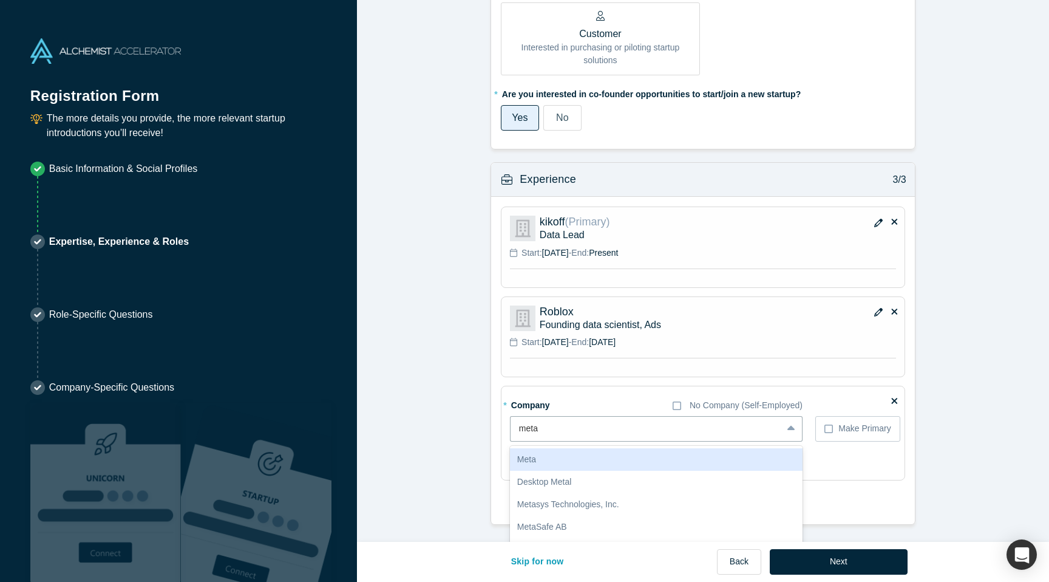
click at [555, 463] on div "Meta" at bounding box center [656, 459] width 293 height 22
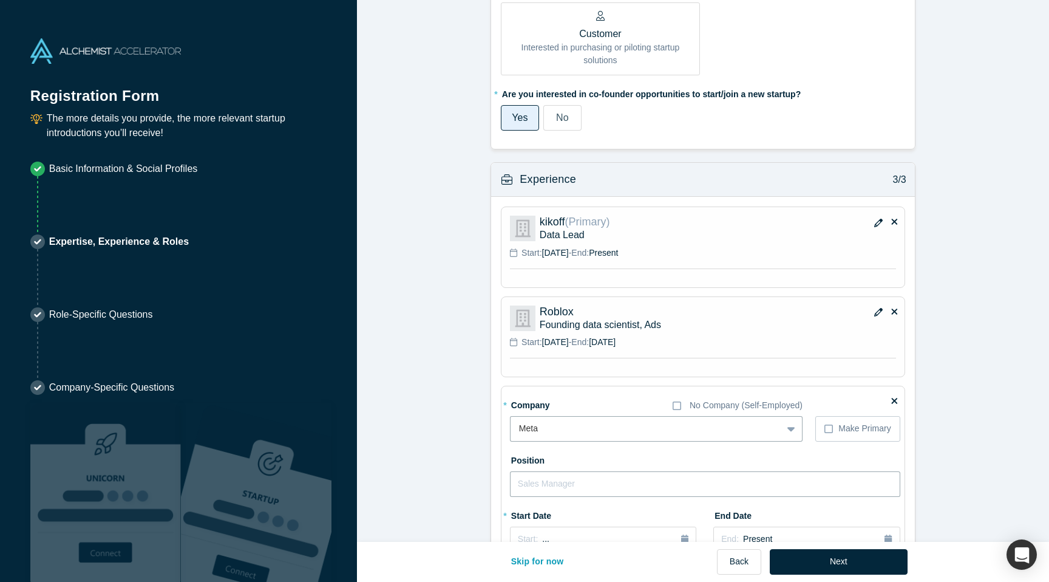
click at [545, 480] on input "text" at bounding box center [705, 484] width 390 height 26
type input "S"
type input "Data scientist"
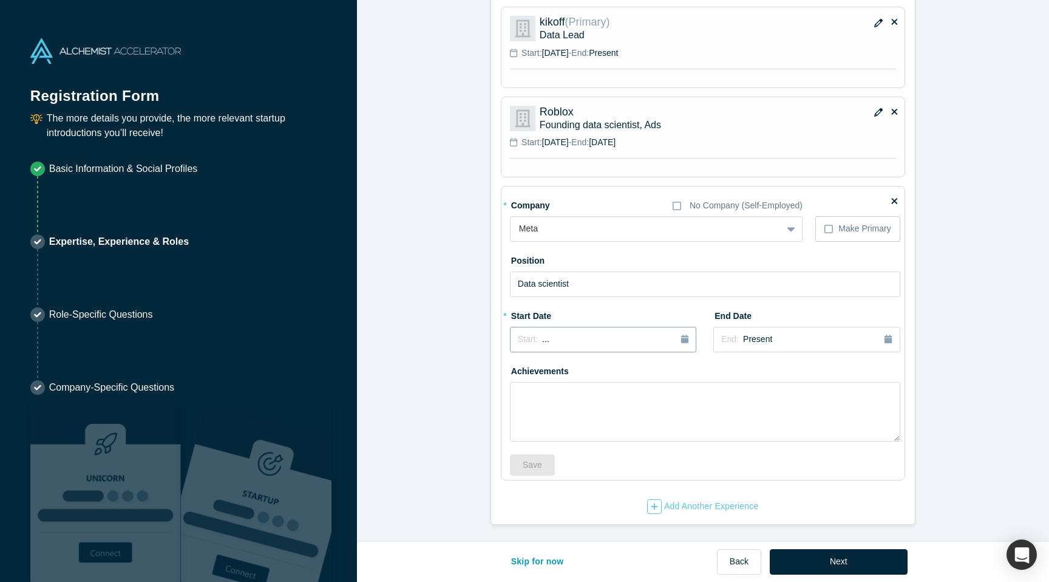
click at [562, 339] on div "Start: ..." at bounding box center [603, 339] width 171 height 13
click at [686, 338] on icon "button" at bounding box center [684, 339] width 7 height 9
click at [519, 376] on button "Previous Year" at bounding box center [515, 373] width 12 height 12
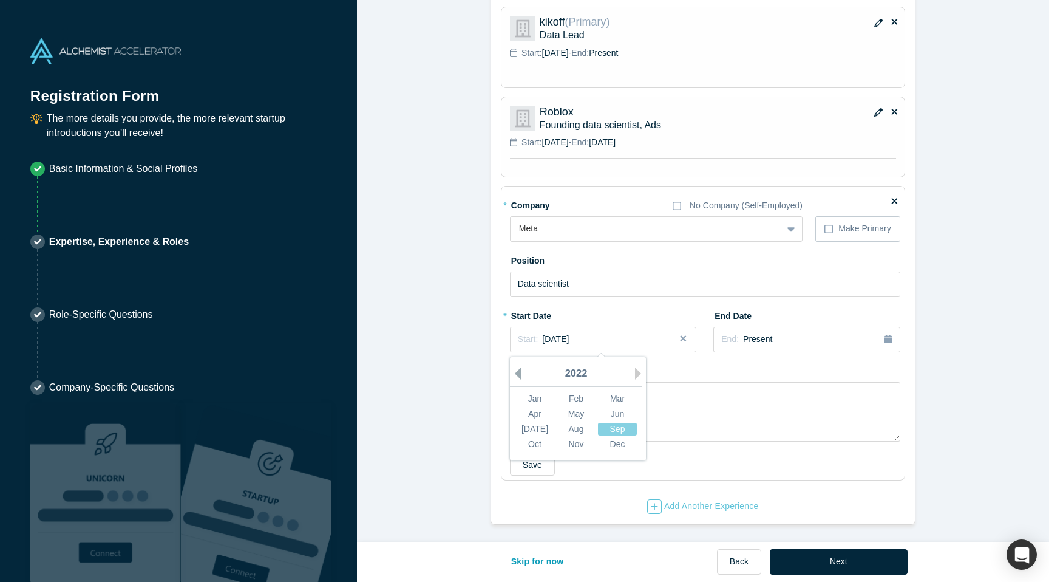
click at [519, 376] on button "Previous Year" at bounding box center [515, 373] width 12 height 12
click at [571, 332] on button "Start: [DATE]" at bounding box center [603, 340] width 186 height 26
click at [517, 366] on div "2021" at bounding box center [576, 374] width 132 height 26
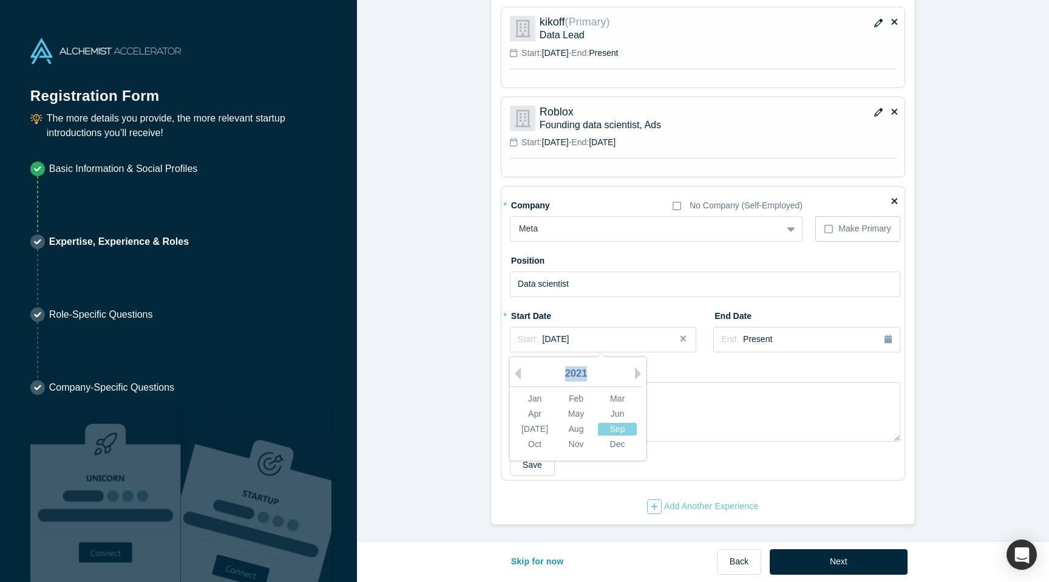
click at [517, 366] on div "2021" at bounding box center [576, 374] width 132 height 26
click at [518, 373] on button "Previous Year" at bounding box center [515, 373] width 12 height 12
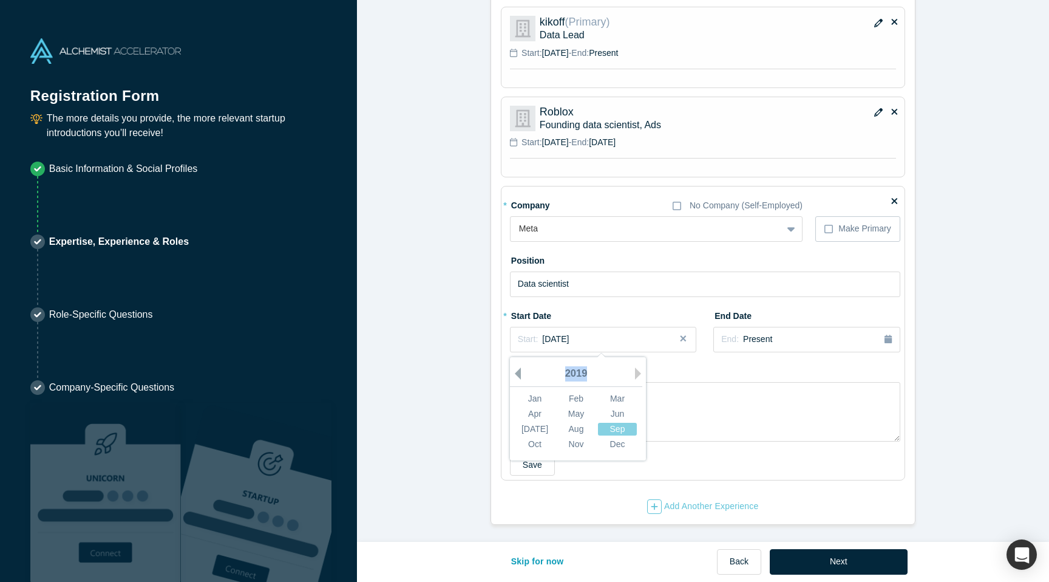
click at [518, 373] on button "Previous Year" at bounding box center [515, 373] width 12 height 12
click at [641, 377] on button "Next Year" at bounding box center [641, 373] width 12 height 12
click at [579, 441] on div "Nov" at bounding box center [576, 443] width 39 height 13
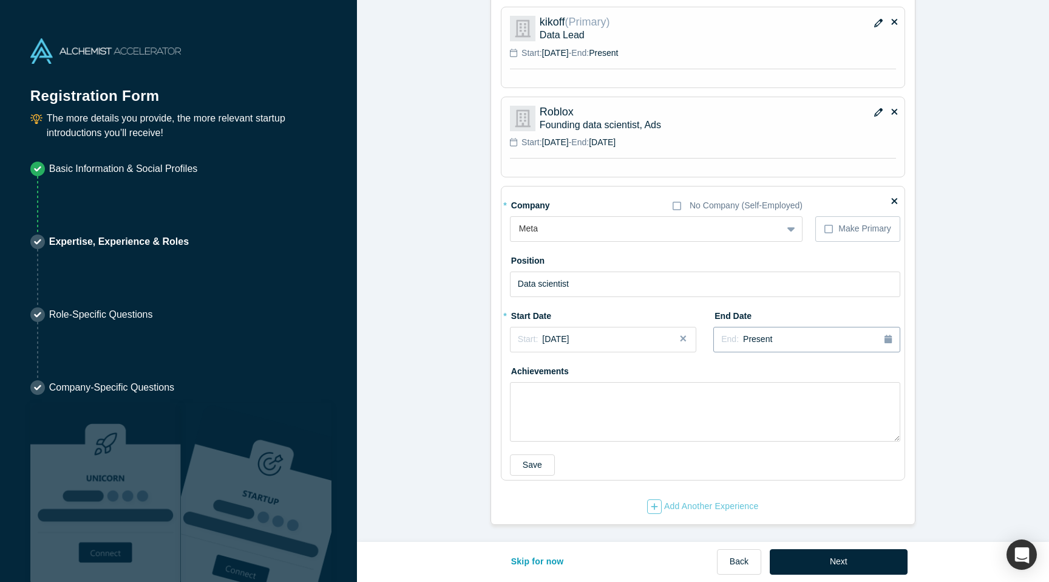
click at [774, 335] on div "End: Present" at bounding box center [806, 339] width 171 height 13
click at [774, 369] on button "Previous Year" at bounding box center [769, 373] width 12 height 12
click at [829, 431] on div "Aug" at bounding box center [830, 428] width 39 height 13
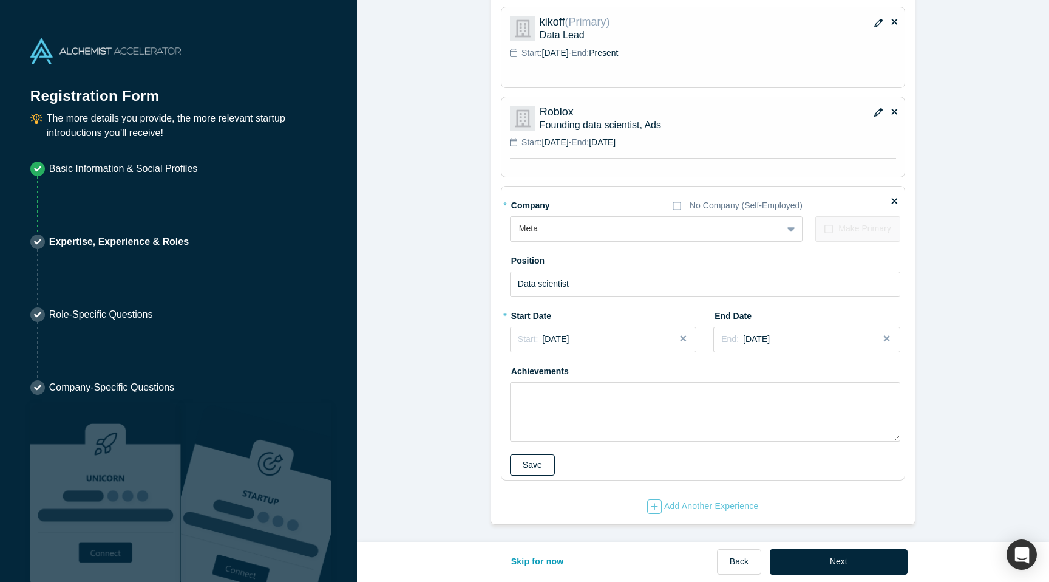
click at [524, 472] on button "Save" at bounding box center [532, 464] width 45 height 21
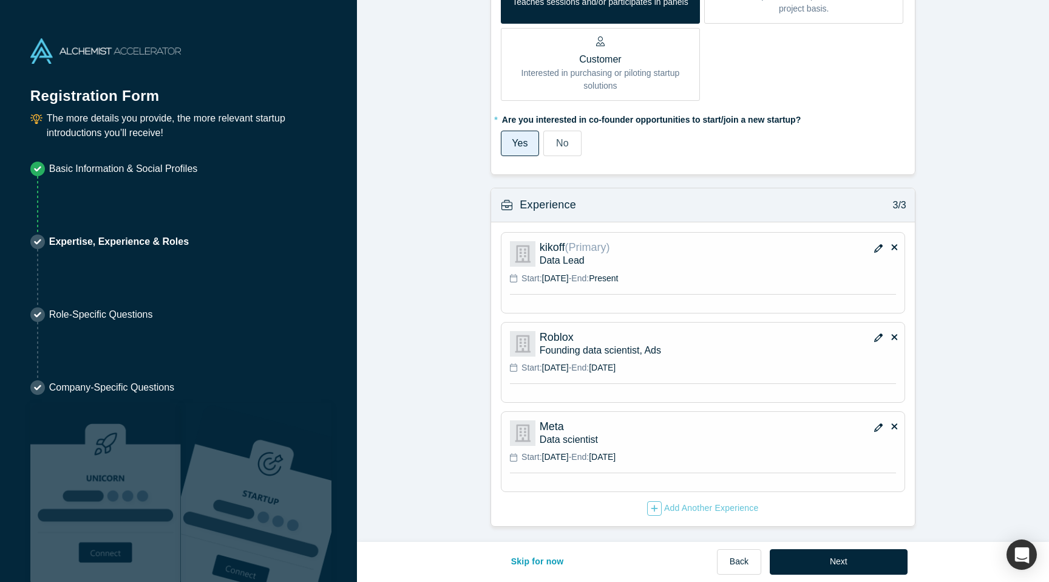
scroll to position [735, 0]
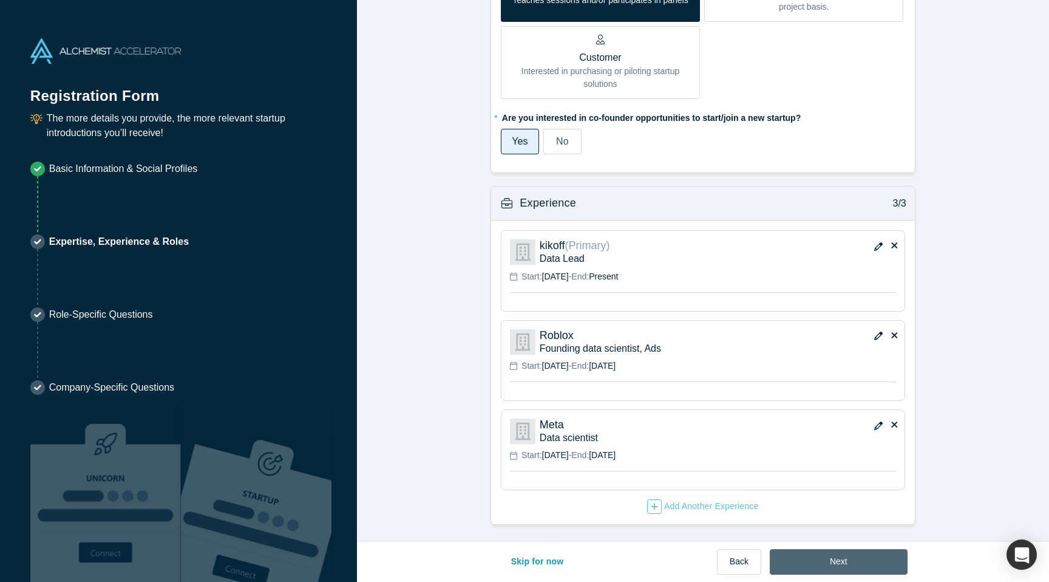
click at [894, 558] on button "Next" at bounding box center [839, 562] width 138 height 26
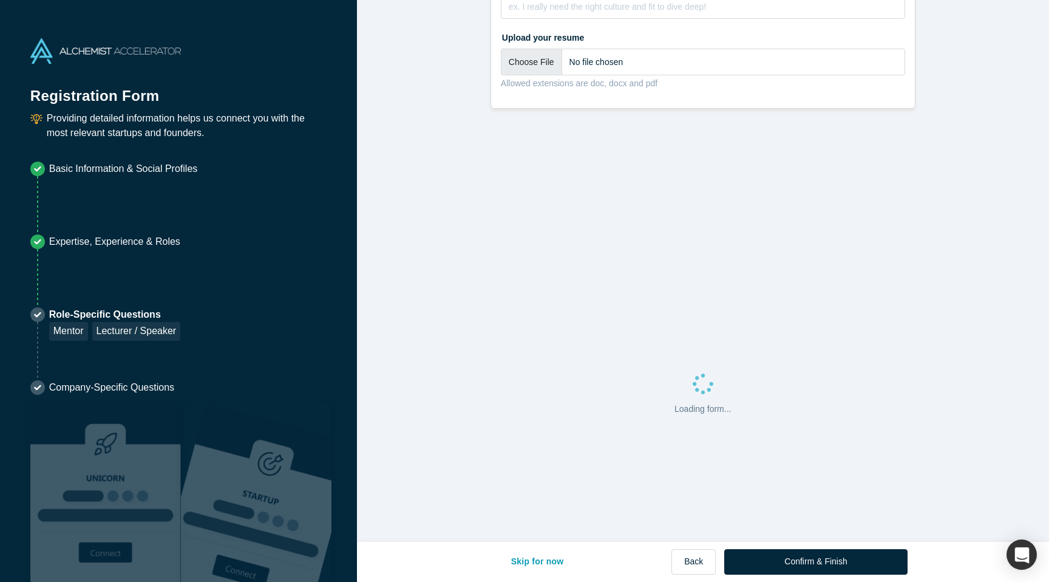
scroll to position [0, 0]
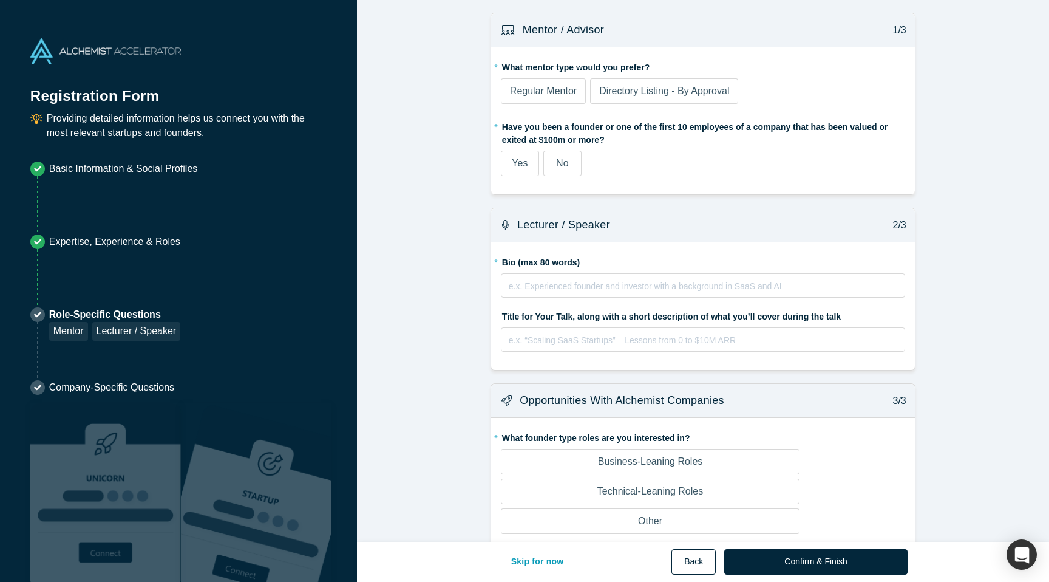
click at [709, 556] on button "Back" at bounding box center [694, 562] width 44 height 26
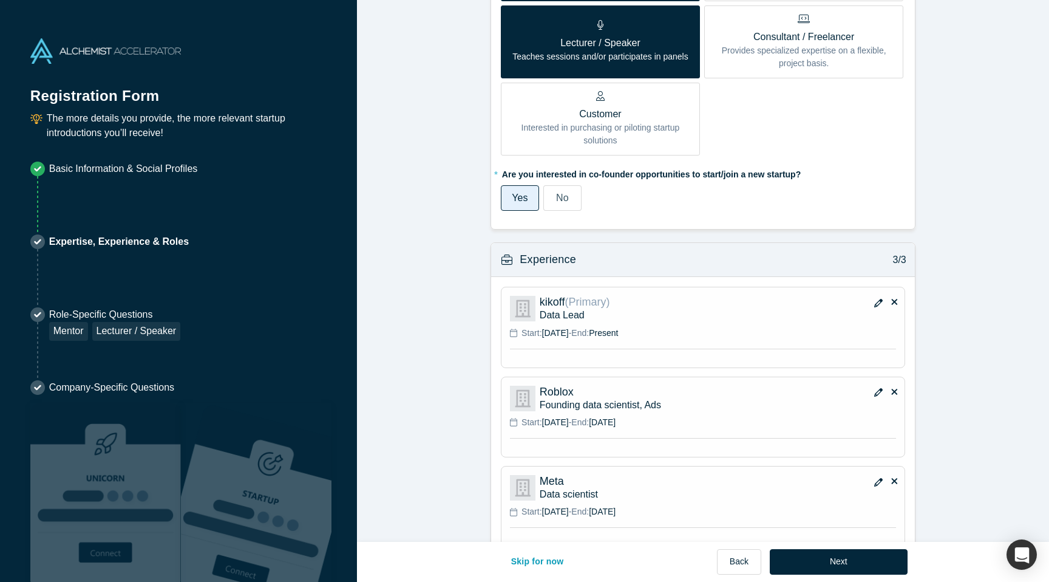
scroll to position [735, 0]
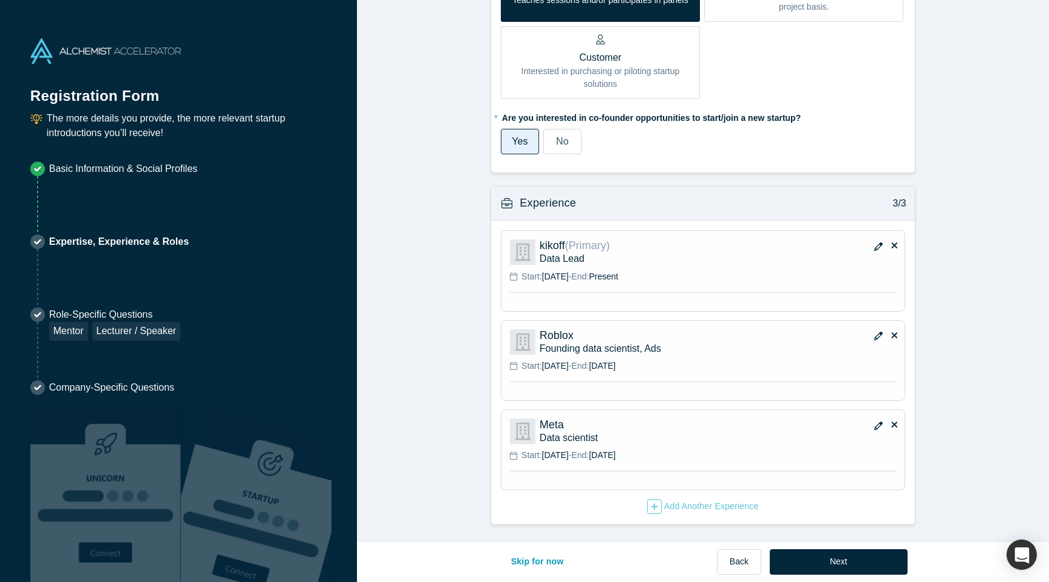
click at [876, 241] on button "button" at bounding box center [879, 247] width 18 height 17
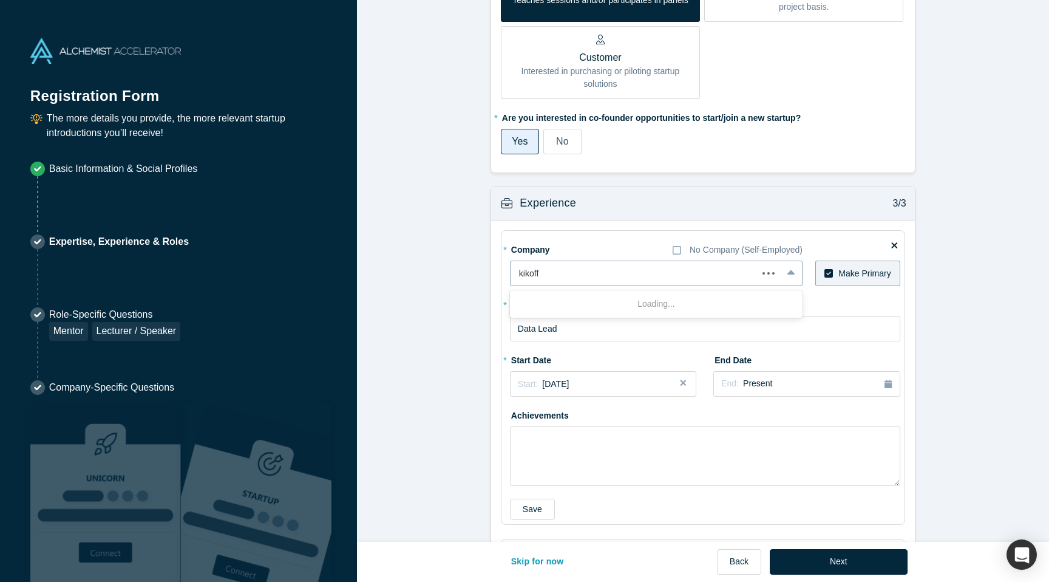
click at [522, 270] on div at bounding box center [634, 273] width 230 height 15
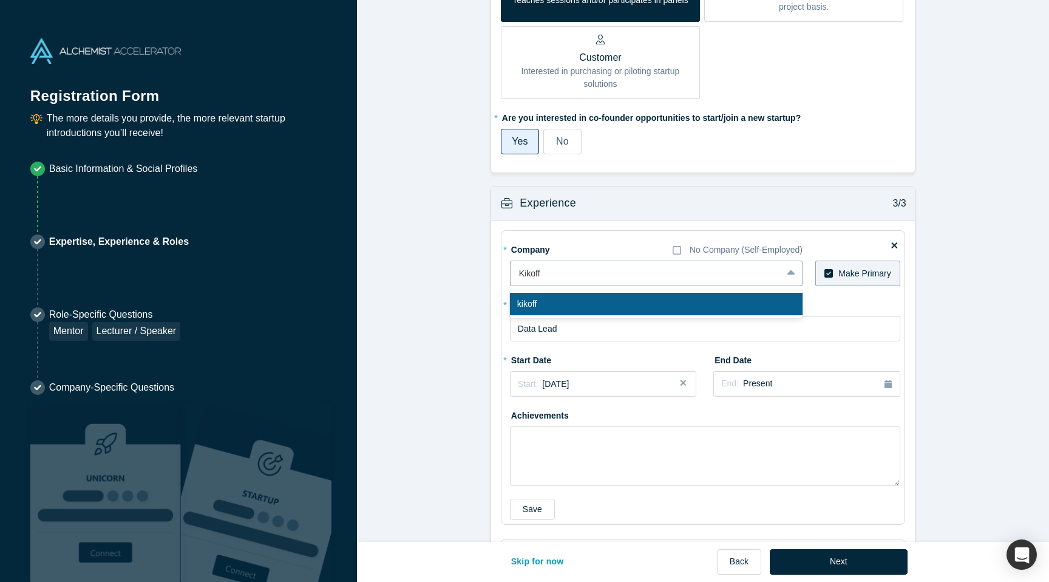
type input "Kikoff"
click at [825, 231] on fieldset "* Company No Company (Self-Employed) kikoff, 1 of 1. 1 result available for sea…" at bounding box center [703, 377] width 404 height 295
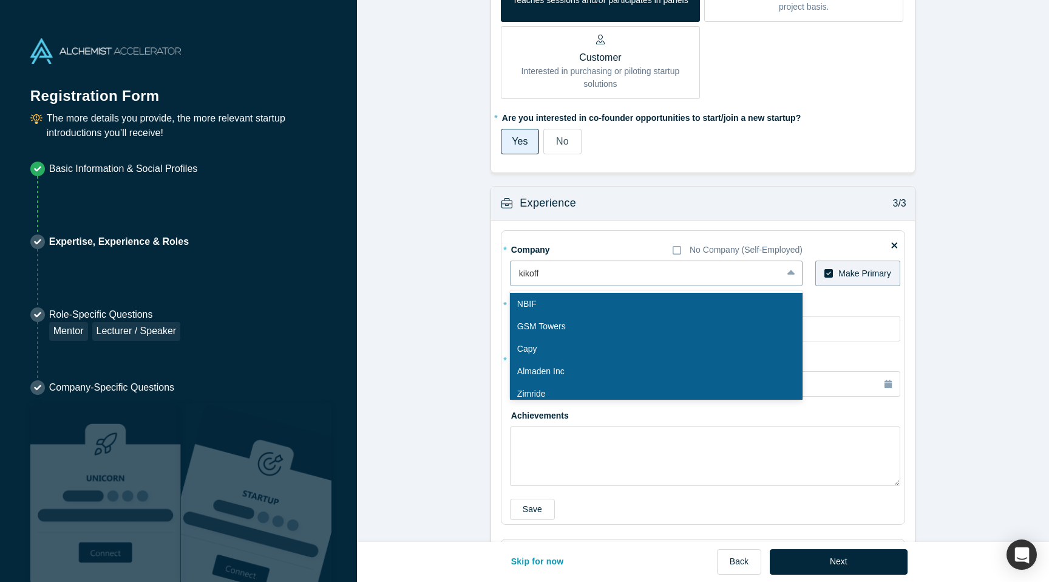
click at [550, 266] on div at bounding box center [646, 273] width 254 height 15
click at [549, 278] on div at bounding box center [646, 273] width 254 height 15
click at [547, 273] on div at bounding box center [646, 273] width 254 height 15
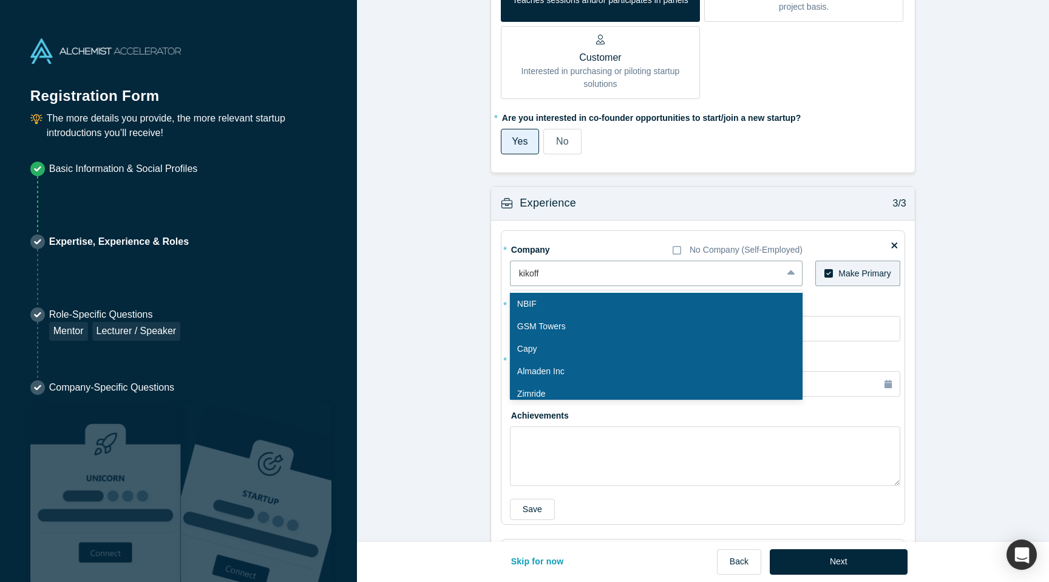
click at [939, 307] on form "Achievements 1/3 * What are your top 3-5 professional achievements? Leading pro…" at bounding box center [703, 10] width 692 height 1466
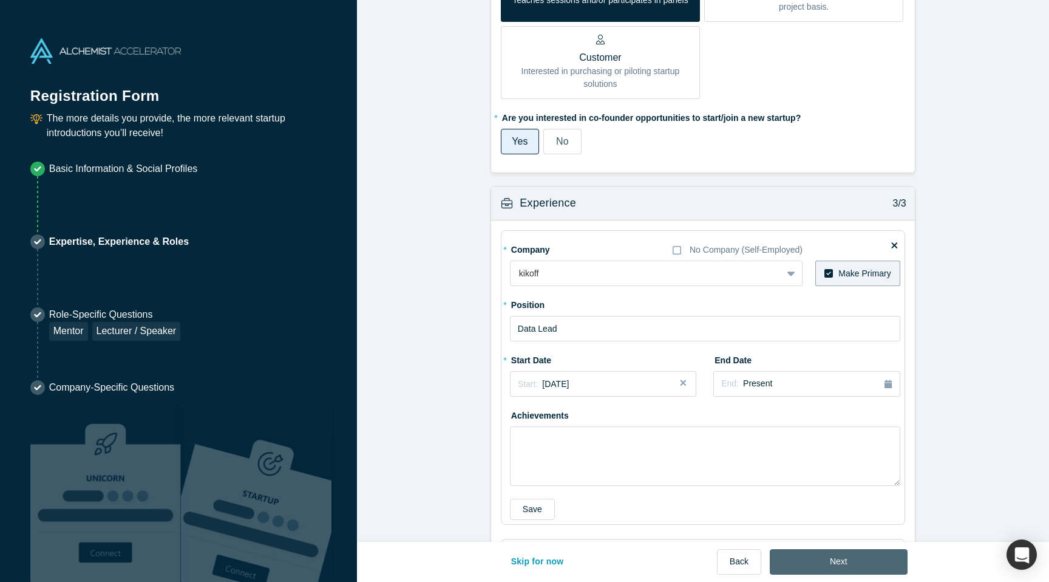
click at [812, 564] on button "Next" at bounding box center [839, 562] width 138 height 26
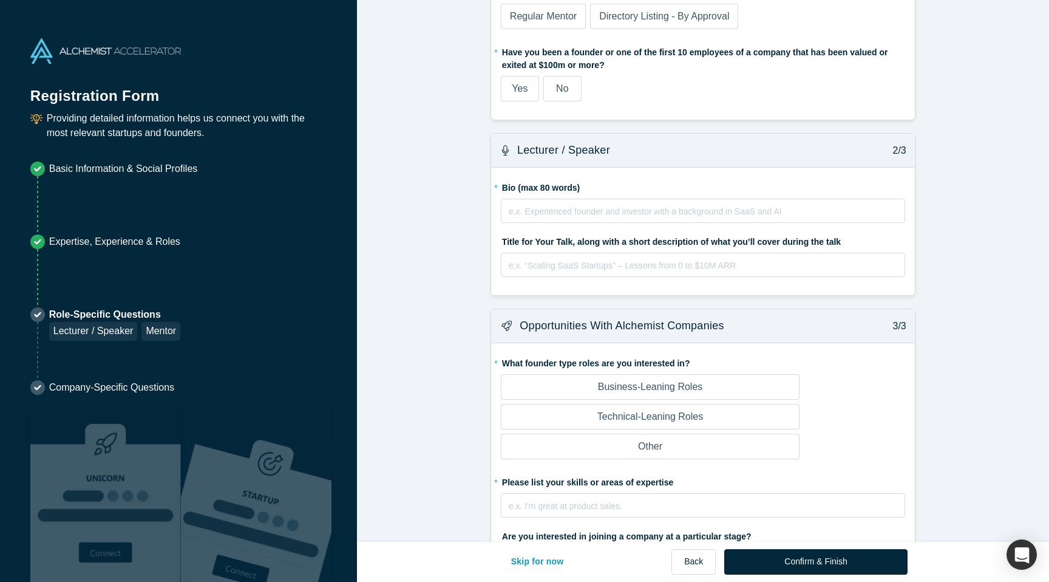
scroll to position [0, 0]
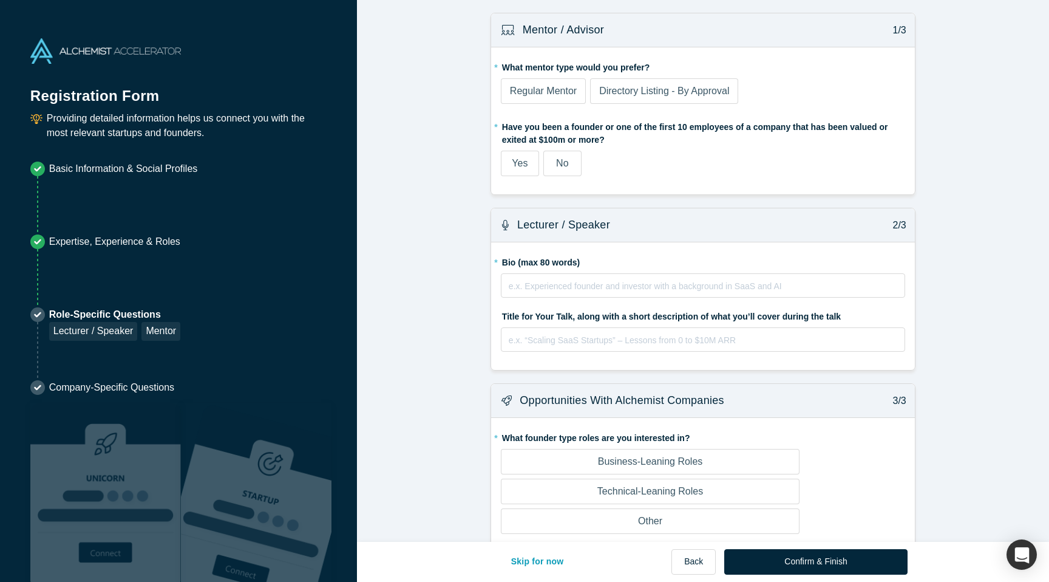
click at [571, 89] on span "Regular Mentor" at bounding box center [543, 91] width 67 height 10
click at [0, 0] on input "Regular Mentor" at bounding box center [0, 0] width 0 height 0
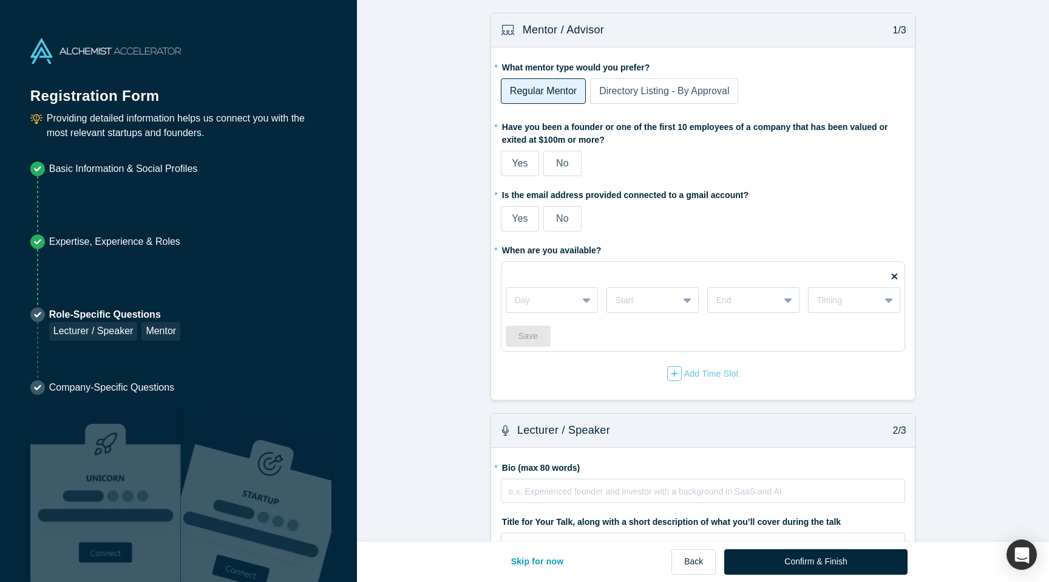
click at [615, 94] on span "Directory Listing - By Approval" at bounding box center [664, 91] width 130 height 10
click at [0, 0] on input "Directory Listing - By Approval" at bounding box center [0, 0] width 0 height 0
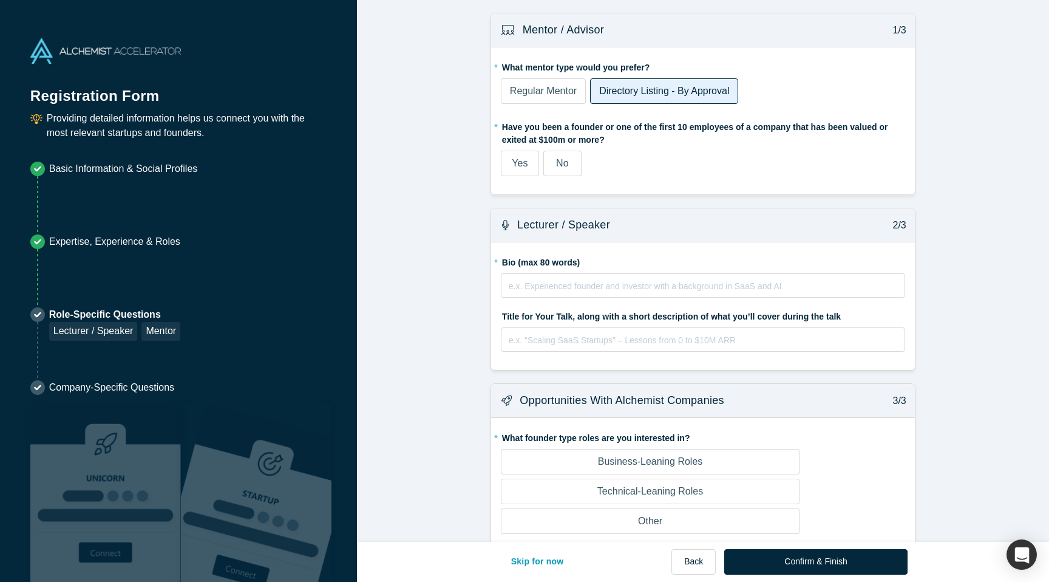
click at [560, 90] on span "Regular Mentor" at bounding box center [543, 91] width 67 height 10
click at [0, 0] on input "Regular Mentor" at bounding box center [0, 0] width 0 height 0
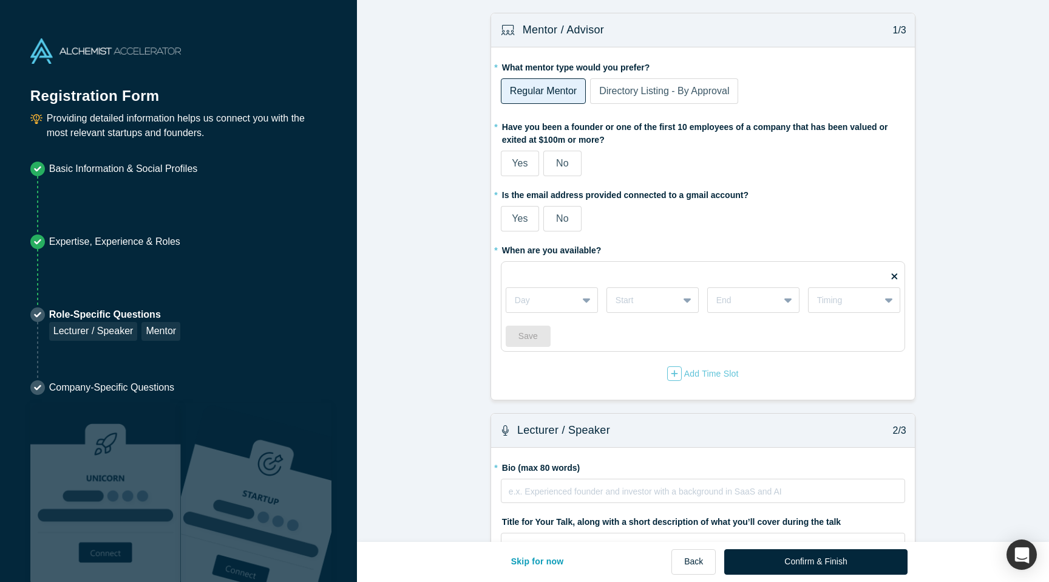
click at [615, 88] on span "Directory Listing - By Approval" at bounding box center [664, 91] width 130 height 10
click at [0, 0] on input "Directory Listing - By Approval" at bounding box center [0, 0] width 0 height 0
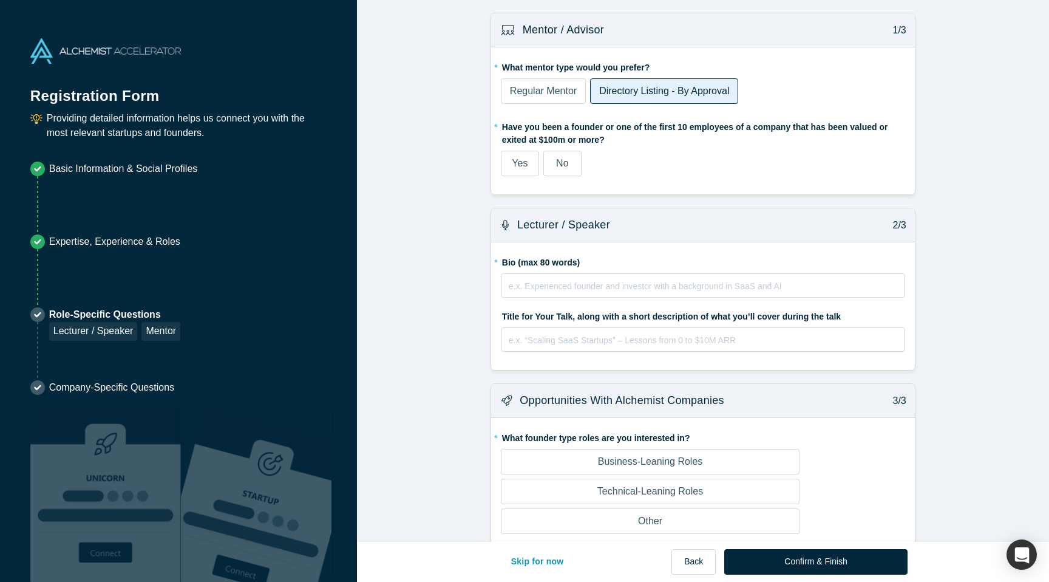
click at [568, 161] on span "No" at bounding box center [562, 163] width 12 height 10
click at [0, 0] on input "No" at bounding box center [0, 0] width 0 height 0
click at [568, 92] on span "Regular Mentor" at bounding box center [543, 91] width 67 height 10
click at [0, 0] on input "Regular Mentor" at bounding box center [0, 0] width 0 height 0
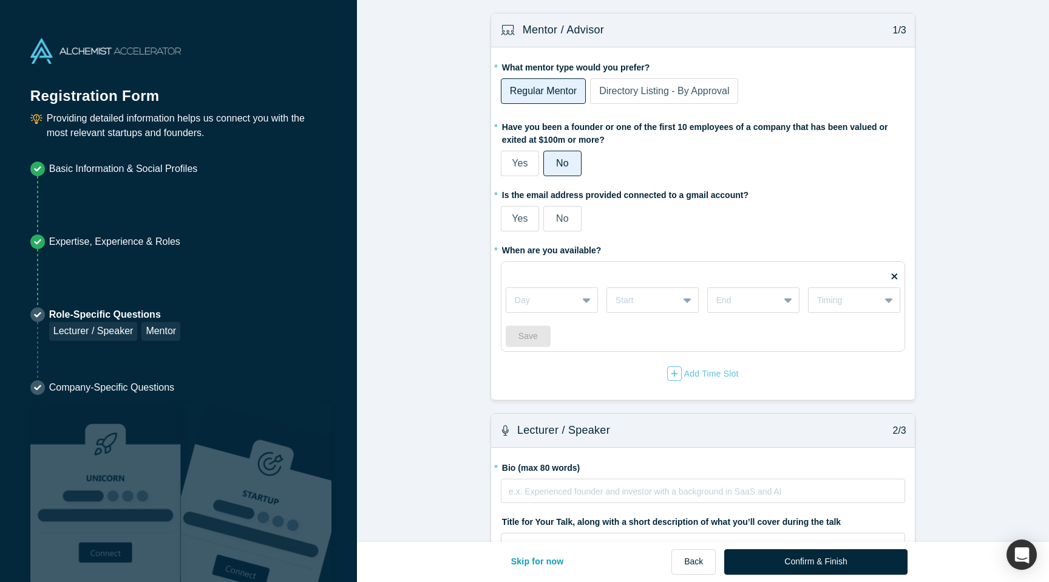
click at [605, 91] on span "Directory Listing - By Approval" at bounding box center [664, 91] width 130 height 10
click at [0, 0] on input "Directory Listing - By Approval" at bounding box center [0, 0] width 0 height 0
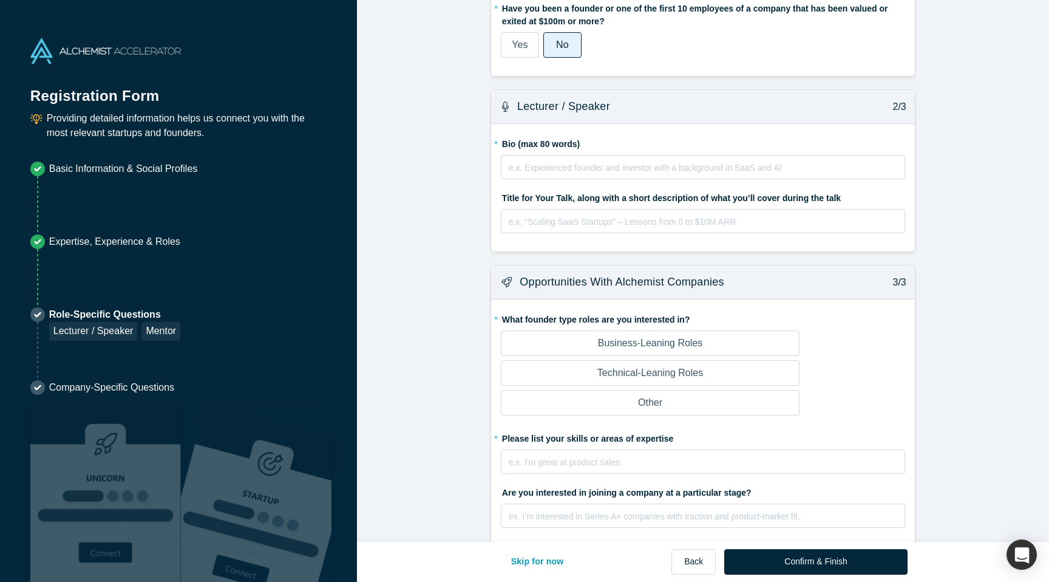
scroll to position [121, 0]
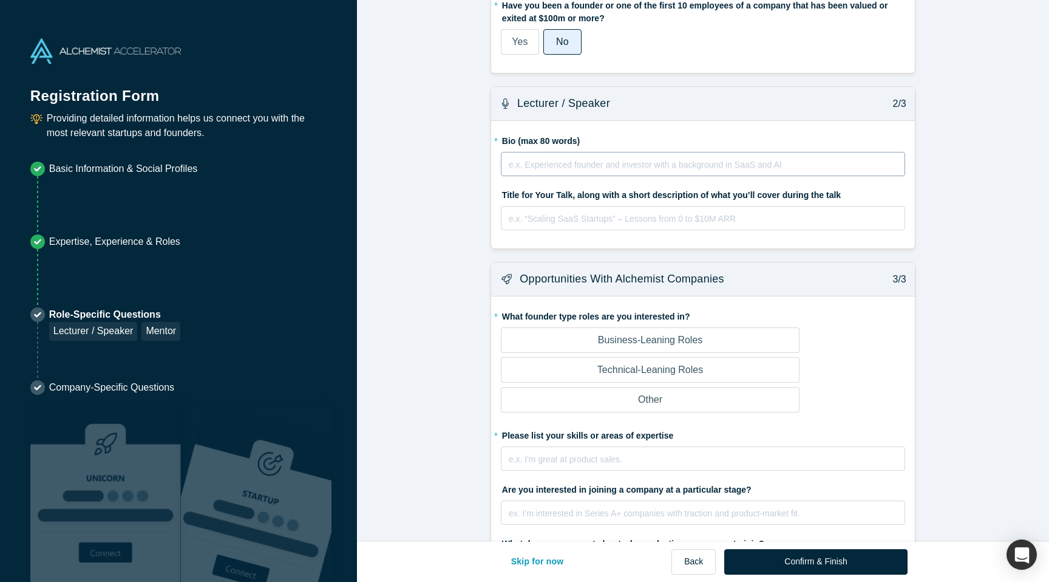
click at [659, 164] on div "rdw-editor" at bounding box center [703, 162] width 388 height 13
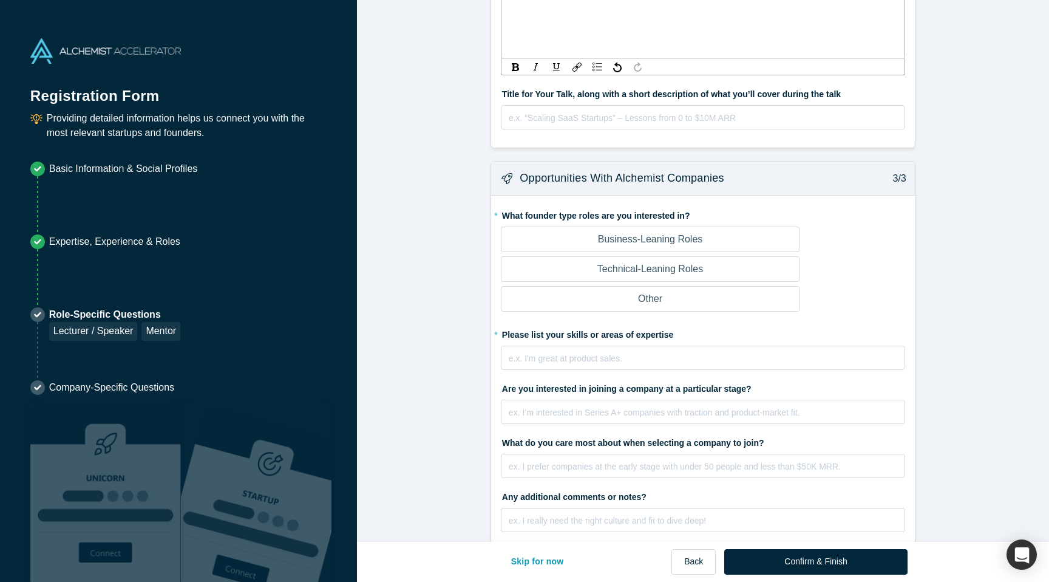
scroll to position [300, 0]
click at [697, 243] on p "Business-Leaning Roles" at bounding box center [650, 238] width 105 height 15
click at [0, 0] on input "Business-Leaning Roles" at bounding box center [0, 0] width 0 height 0
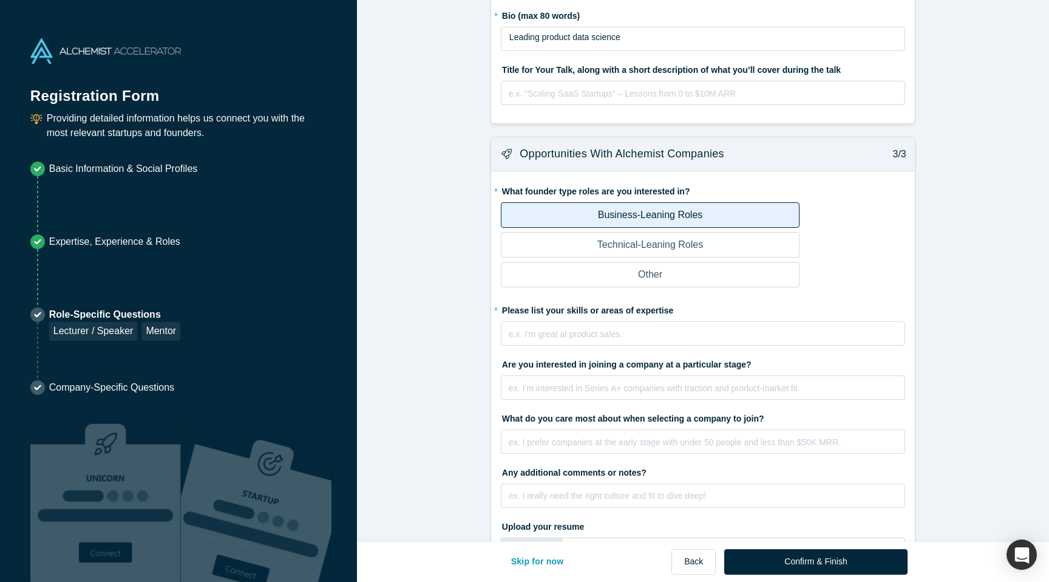
scroll to position [239, 0]
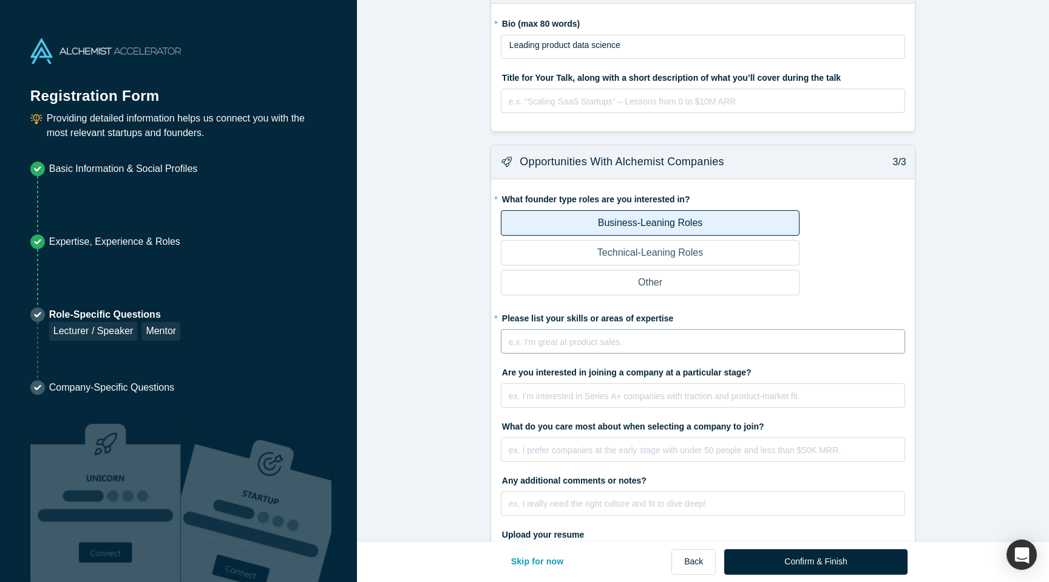
click at [679, 339] on div "rdw-editor" at bounding box center [703, 339] width 388 height 13
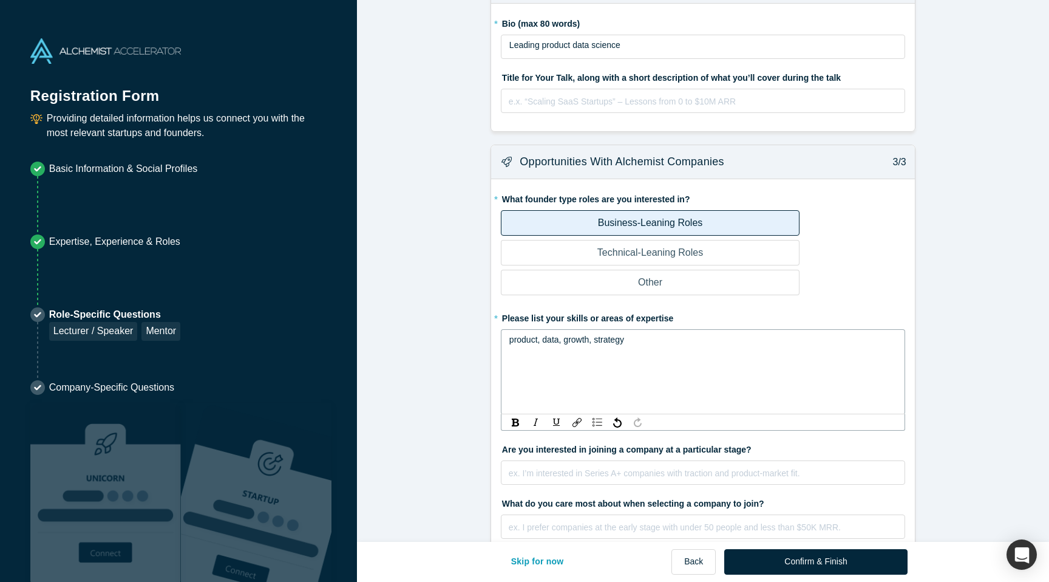
click at [379, 339] on form "Mentor / Advisor 1/3 * What mentor type would you prefer? Regular Mentor Direct…" at bounding box center [703, 228] width 692 height 909
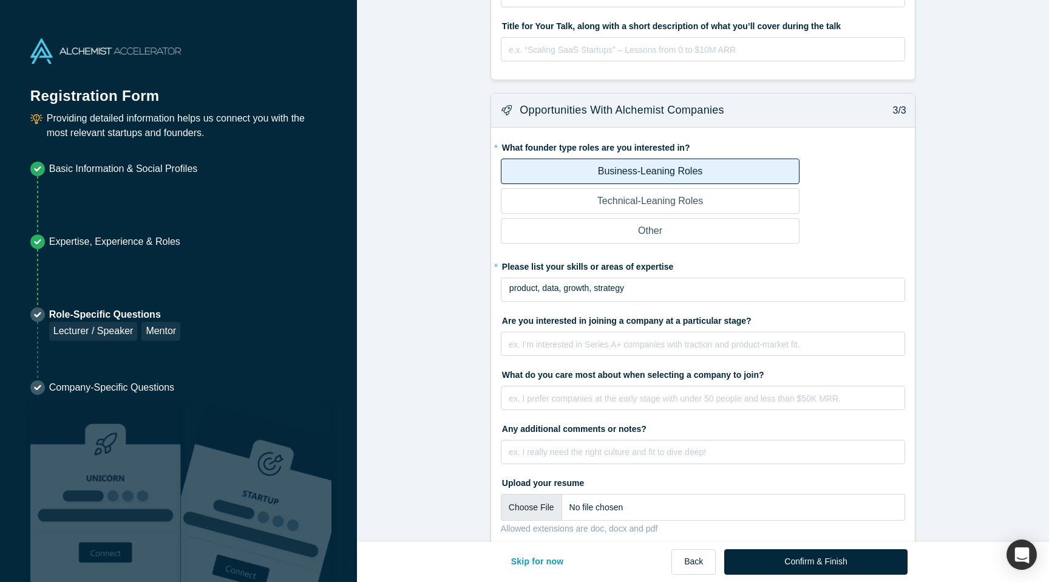
scroll to position [320, 0]
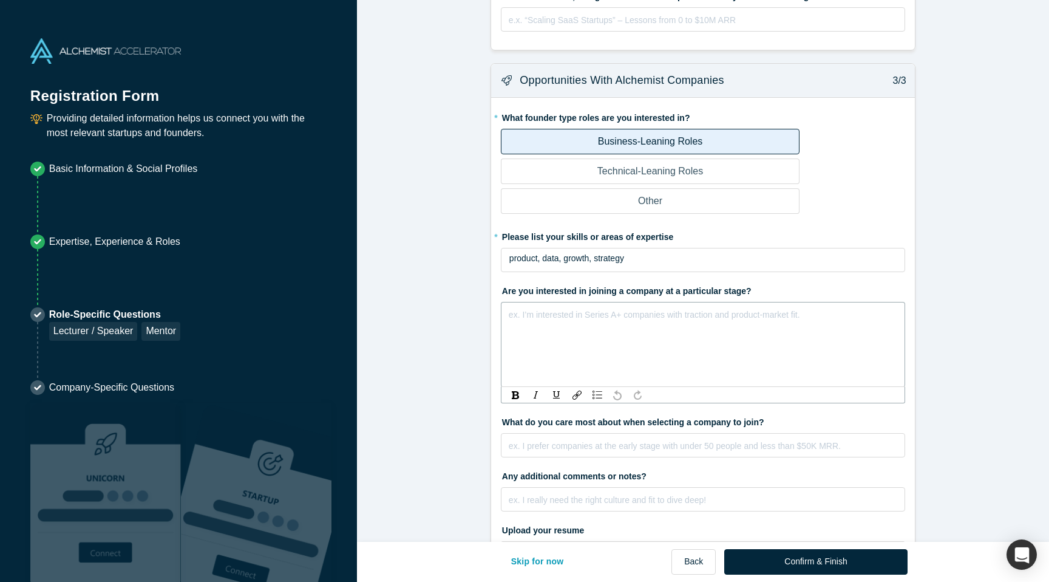
click at [536, 318] on div "rdw-editor" at bounding box center [703, 312] width 388 height 13
drag, startPoint x: 545, startPoint y: 308, endPoint x: 504, endPoint y: 308, distance: 40.7
click at [504, 308] on div "Series B" at bounding box center [703, 344] width 404 height 85
click at [429, 328] on form "Mentor / Advisor 1/3 * What mentor type would you prefer? Regular Mentor Direct…" at bounding box center [703, 147] width 692 height 909
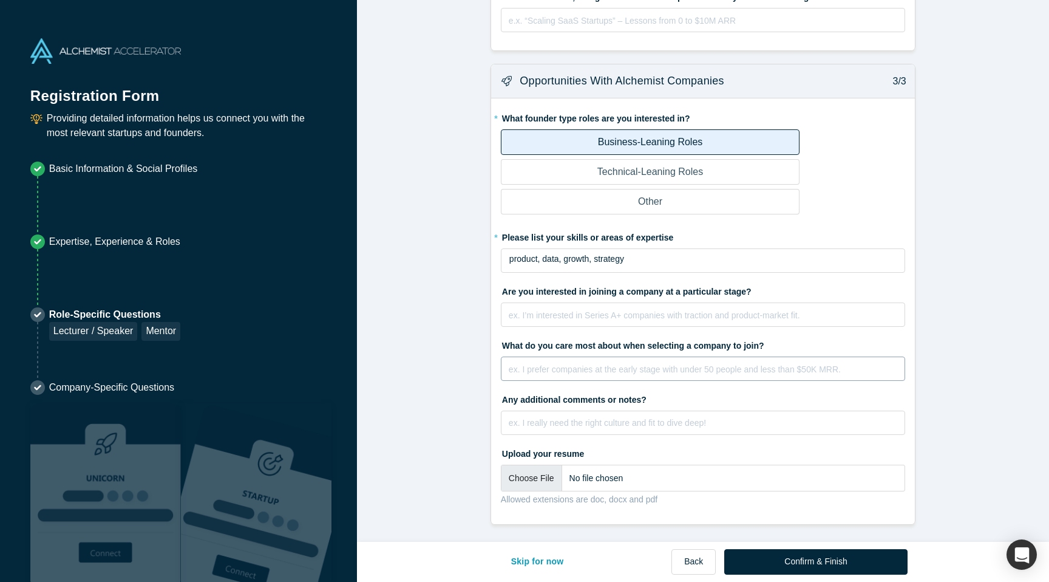
click at [533, 374] on div "ex. I prefer companies at the early stage with under 50 people and less than $5…" at bounding box center [703, 373] width 389 height 24
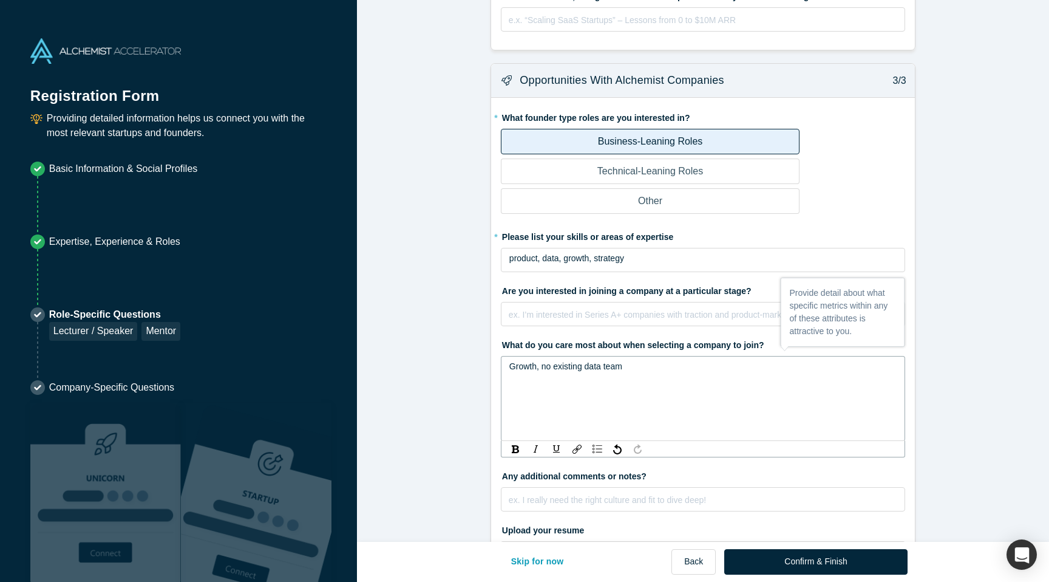
click at [512, 366] on span "Growth, no existing data team" at bounding box center [565, 366] width 113 height 10
click at [459, 386] on form "Mentor / Advisor 1/3 * What mentor type would you prefer? Regular Mentor Direct…" at bounding box center [703, 147] width 692 height 909
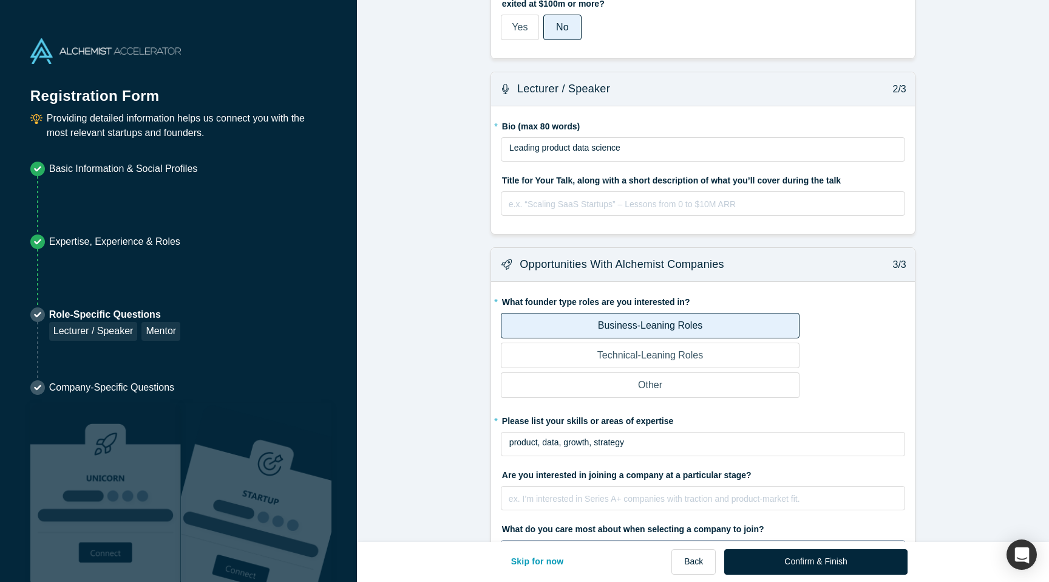
scroll to position [0, 0]
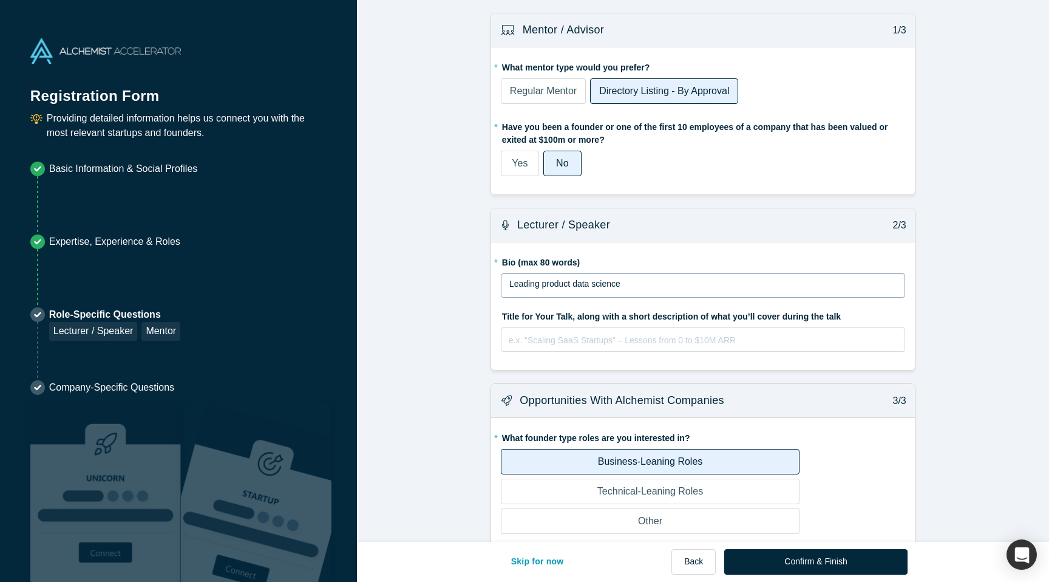
click at [629, 284] on div "Leading product data science" at bounding box center [703, 284] width 388 height 13
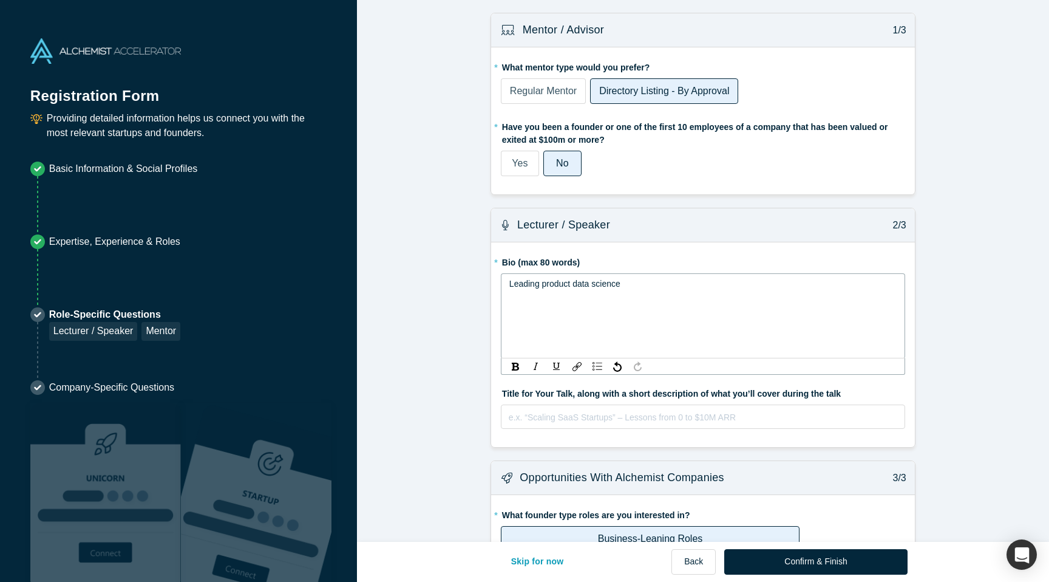
click at [629, 284] on div "Leading product data science" at bounding box center [703, 284] width 388 height 13
drag, startPoint x: 707, startPoint y: 277, endPoint x: 768, endPoint y: 284, distance: 61.7
click at [768, 284] on div "Jue is currently leading product data science" at bounding box center [703, 284] width 388 height 13
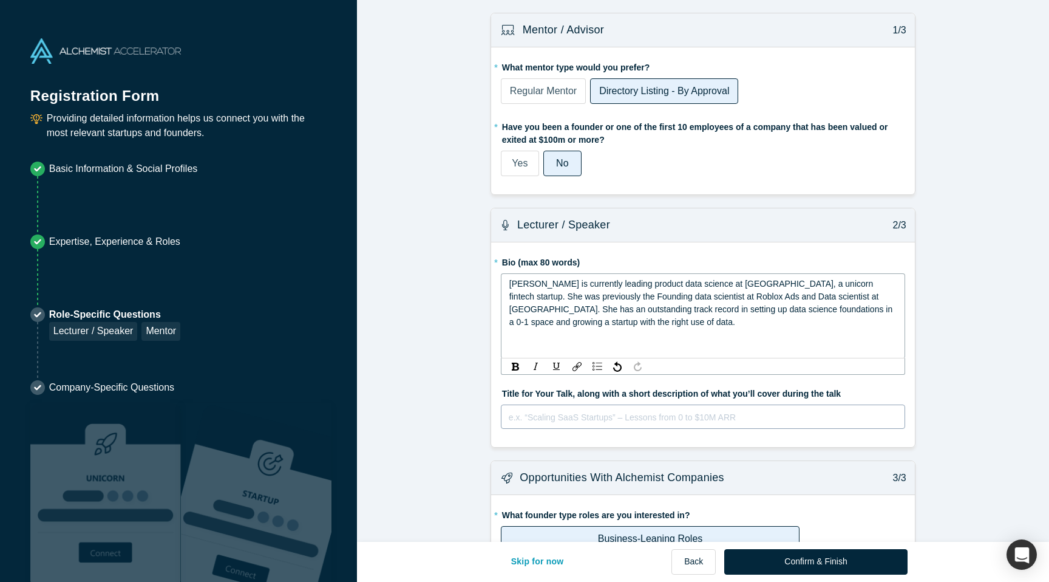
click at [606, 419] on div "e.x. “Scaling SaaS Startups” – Lessons from 0 to $10M ARR" at bounding box center [703, 416] width 404 height 24
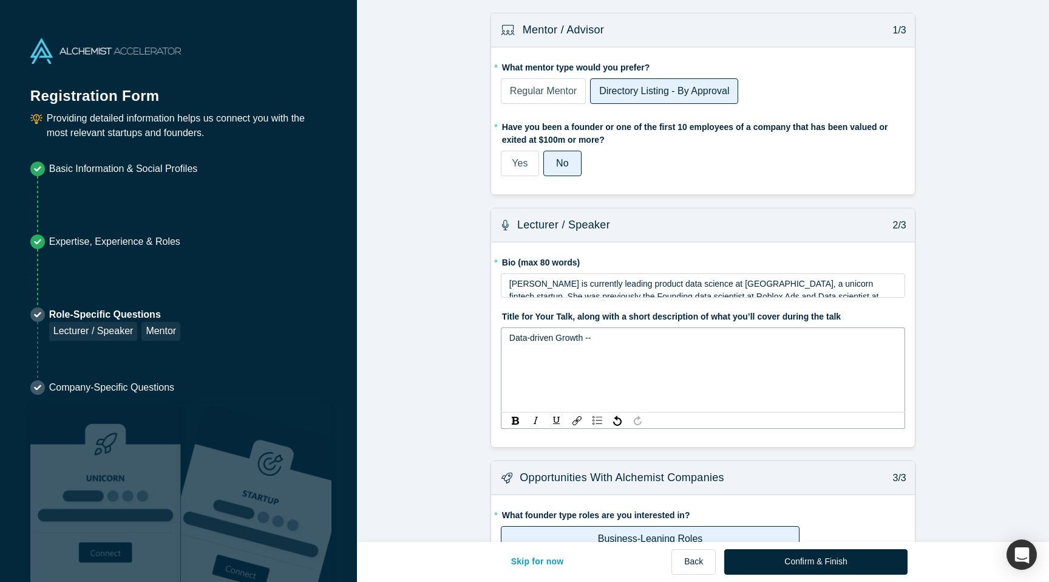
click at [534, 336] on span "Data-driven Growth --" at bounding box center [550, 338] width 82 height 10
click at [593, 338] on span "Data-Driven Growth --" at bounding box center [550, 338] width 83 height 10
click at [536, 341] on span "Data-Driven Growth -- from FANNG to Unicorn startup" at bounding box center [610, 338] width 203 height 10
click at [623, 359] on div "Data-driven Growth -- from FANNG to Unicorn startup" at bounding box center [703, 369] width 404 height 85
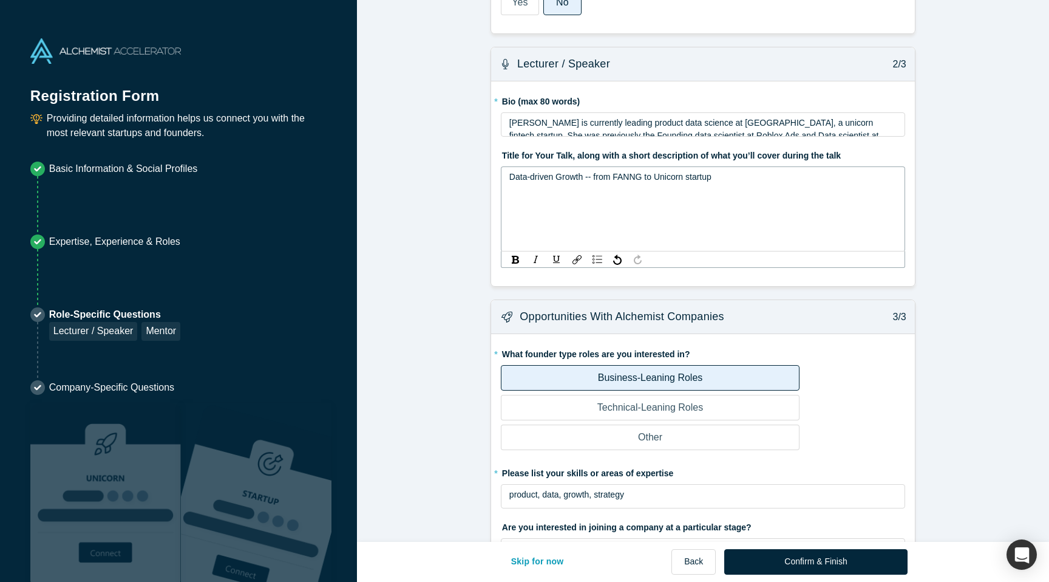
scroll to position [397, 0]
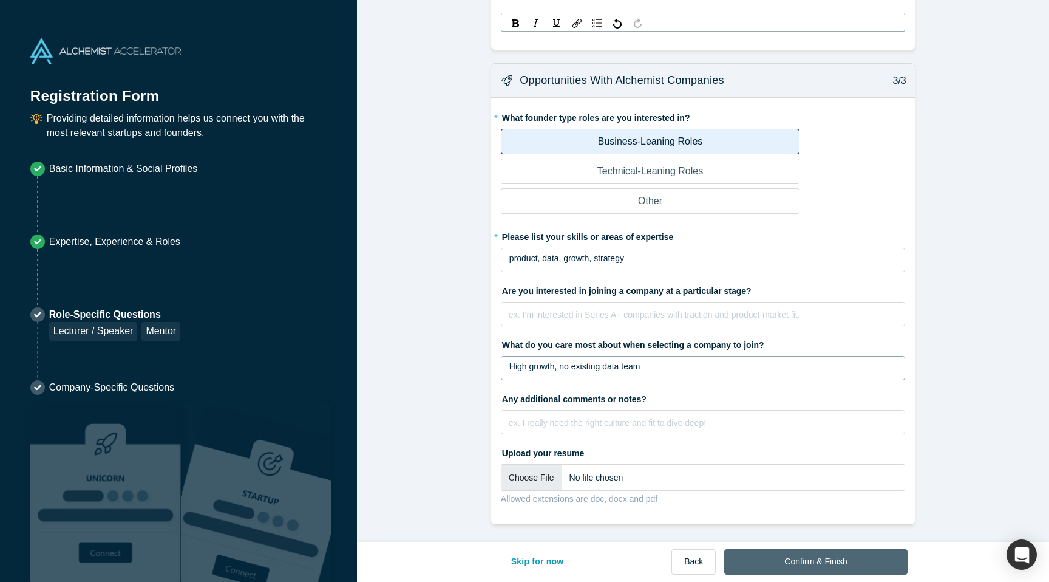
click at [874, 561] on button "Confirm & Finish" at bounding box center [815, 562] width 183 height 26
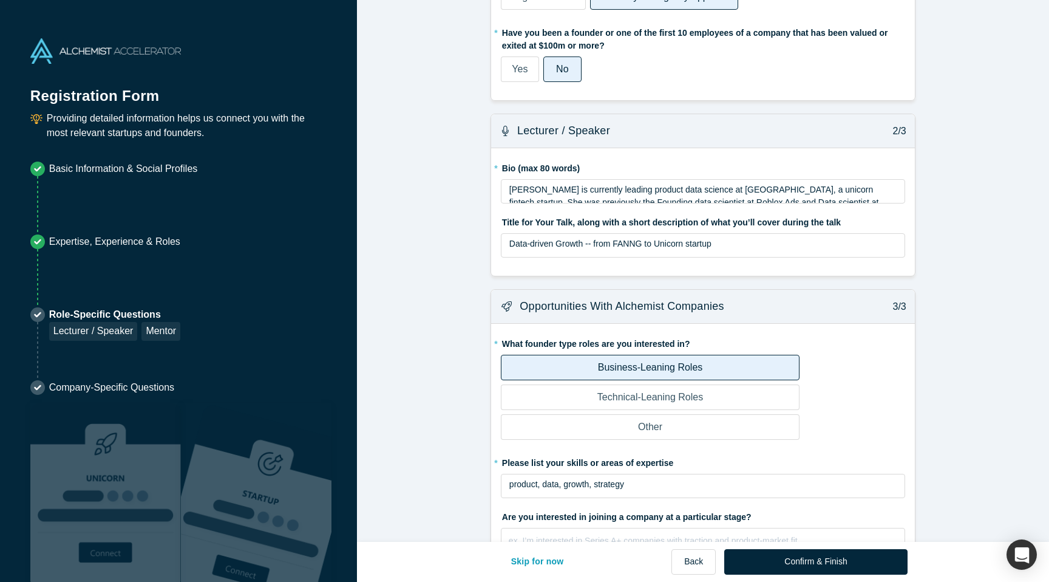
scroll to position [0, 0]
